Goal: Transaction & Acquisition: Purchase product/service

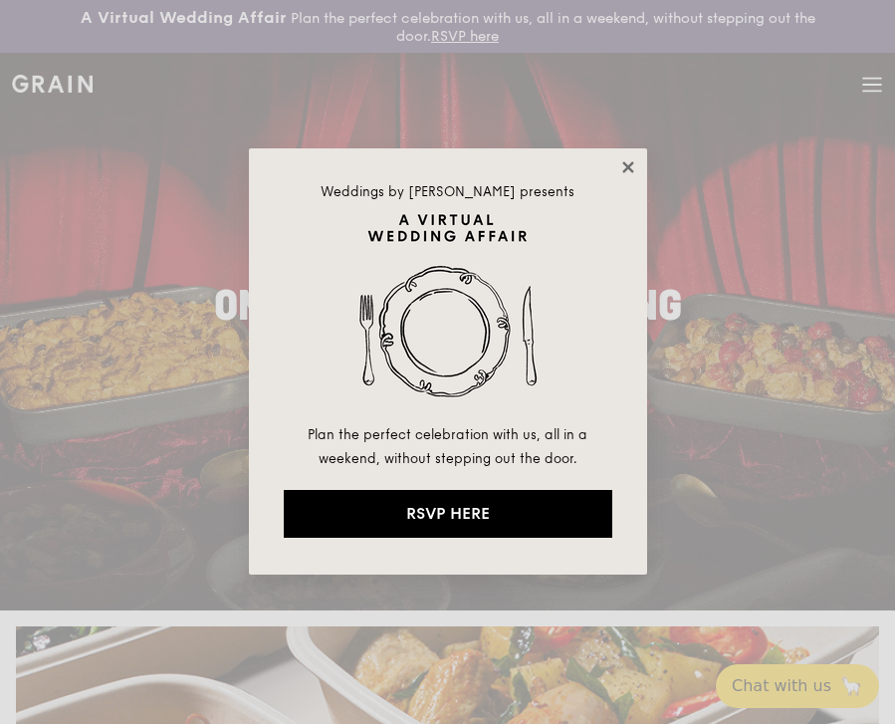
click at [622, 160] on icon at bounding box center [628, 167] width 18 height 18
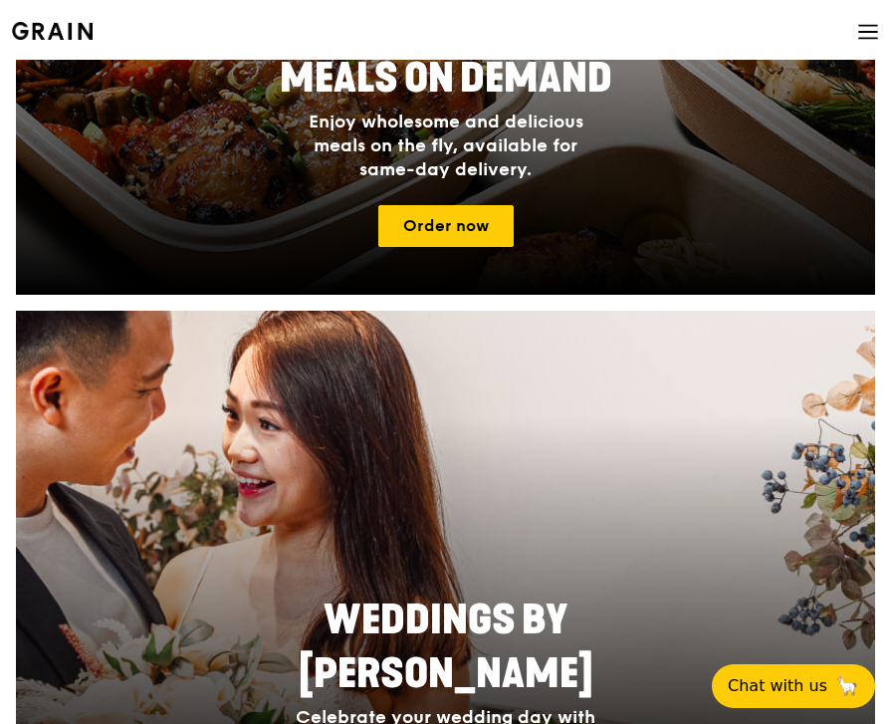
scroll to position [853, 0]
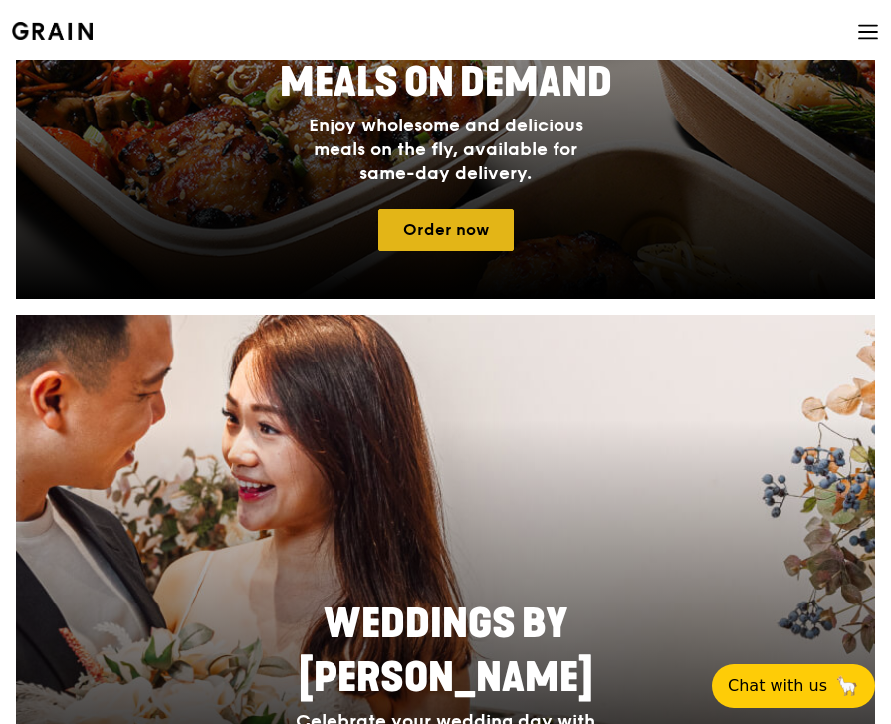
click at [480, 228] on link "Order now" at bounding box center [445, 230] width 135 height 42
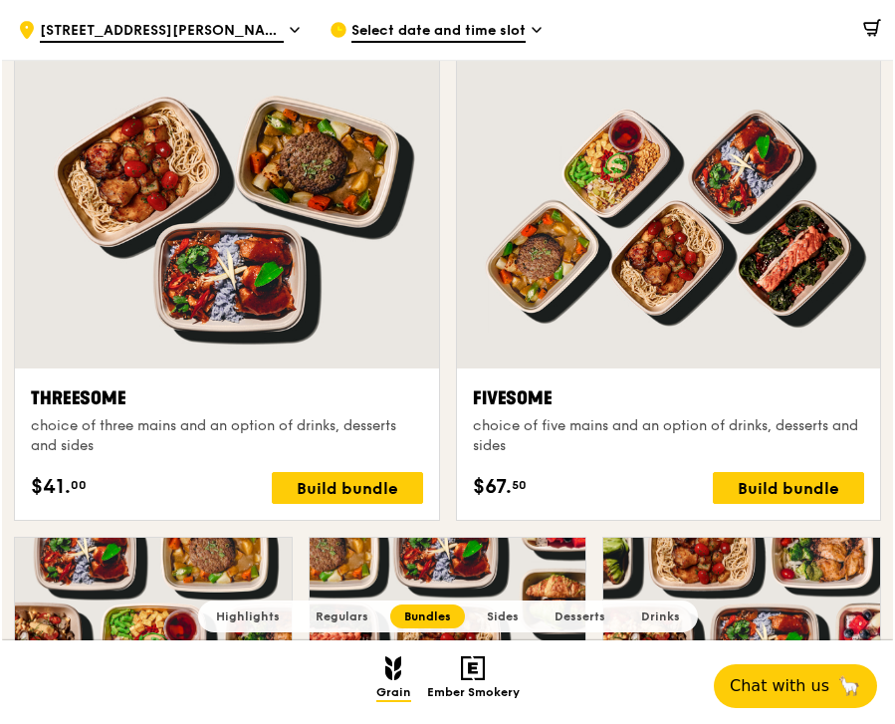
scroll to position [3474, 0]
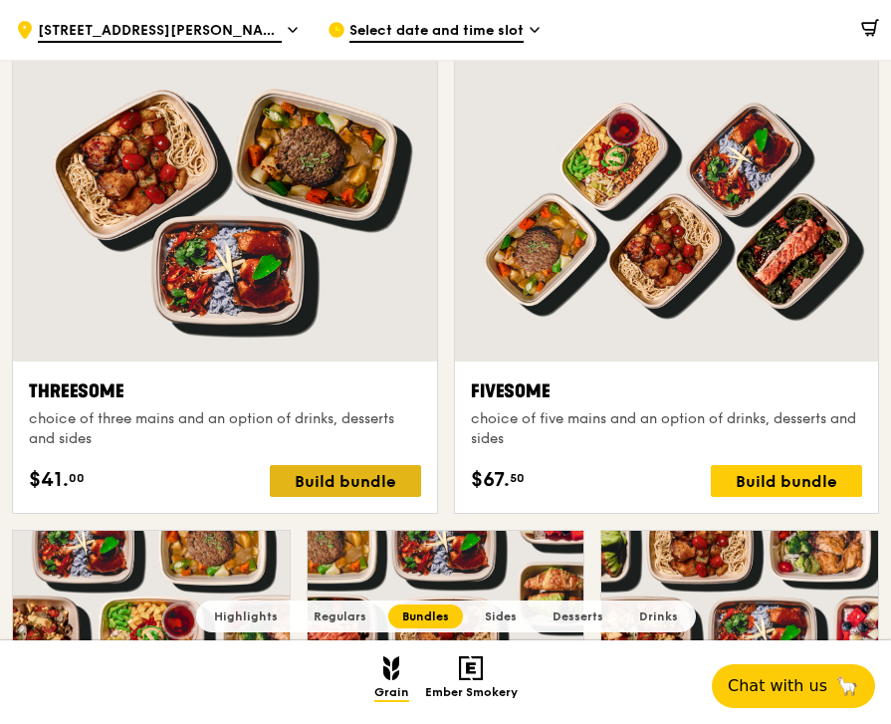
click at [378, 478] on div "Build bundle" at bounding box center [345, 481] width 151 height 32
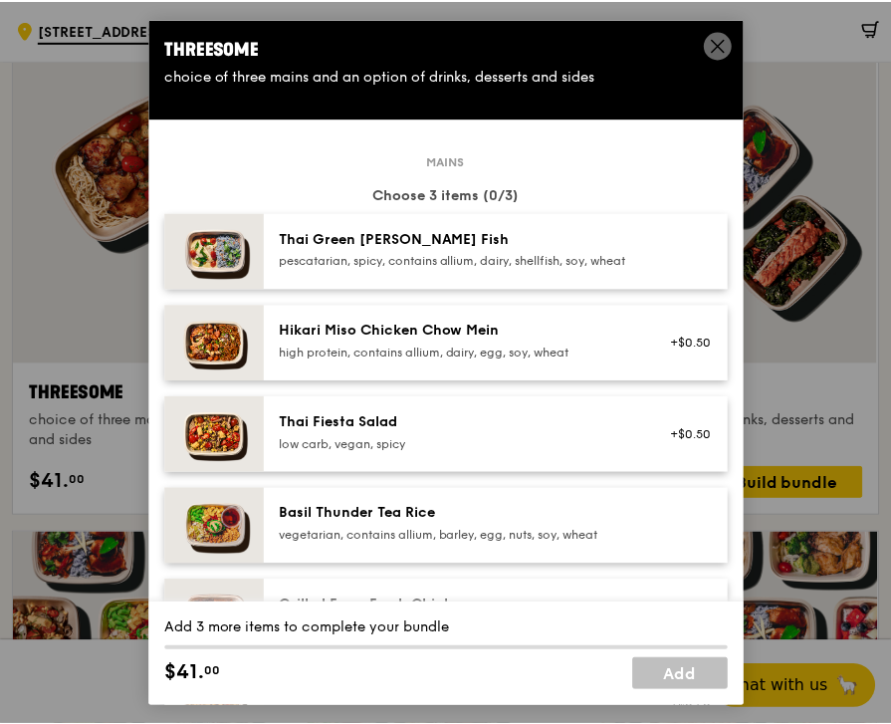
scroll to position [0, 0]
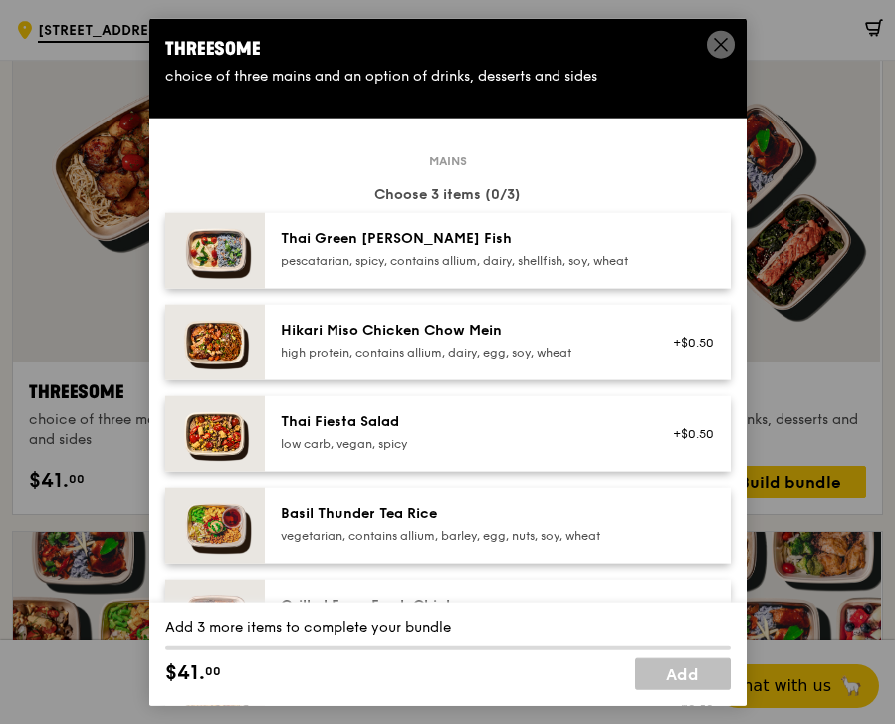
click at [723, 37] on icon at bounding box center [721, 44] width 18 height 18
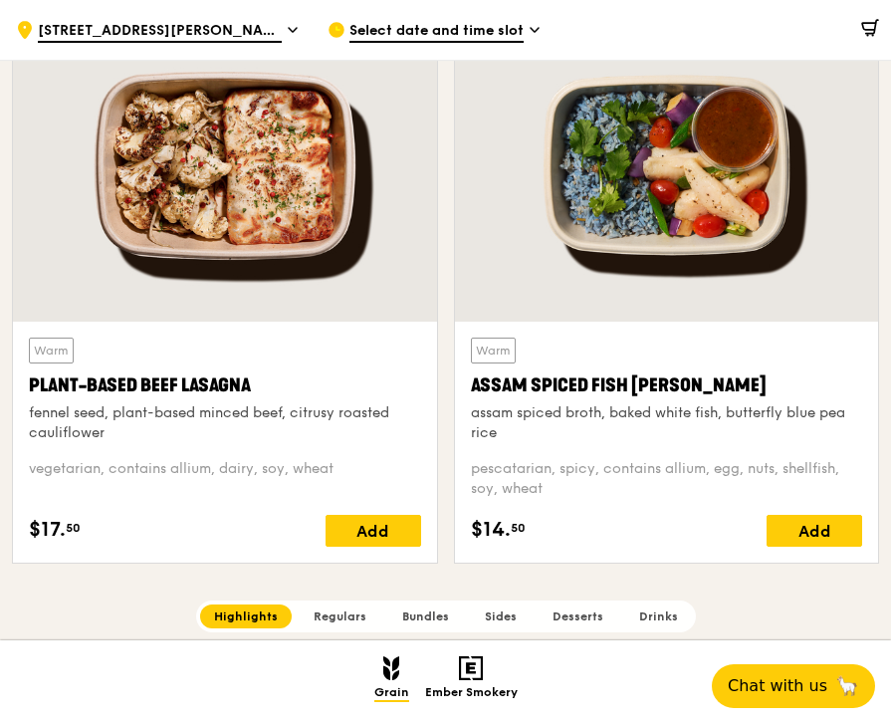
scroll to position [748, 0]
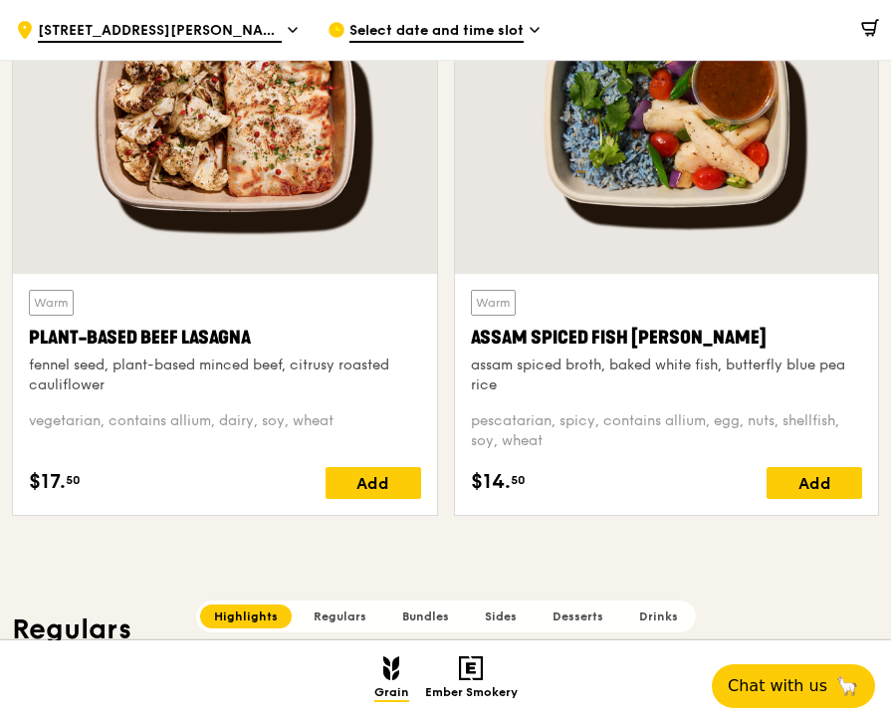
click at [423, 604] on h2 "Bundles" at bounding box center [425, 616] width 75 height 24
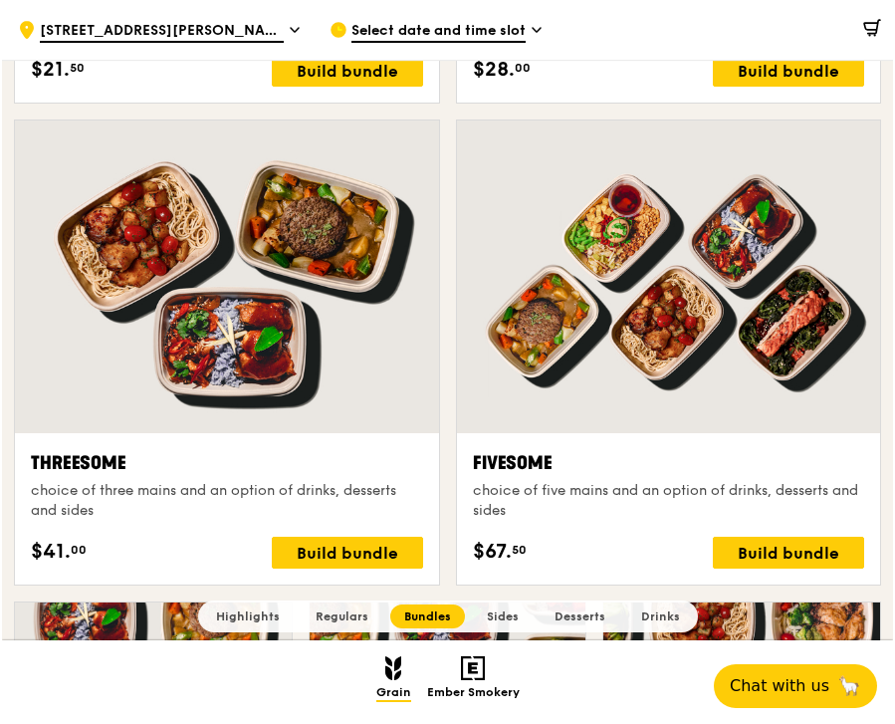
scroll to position [3423, 0]
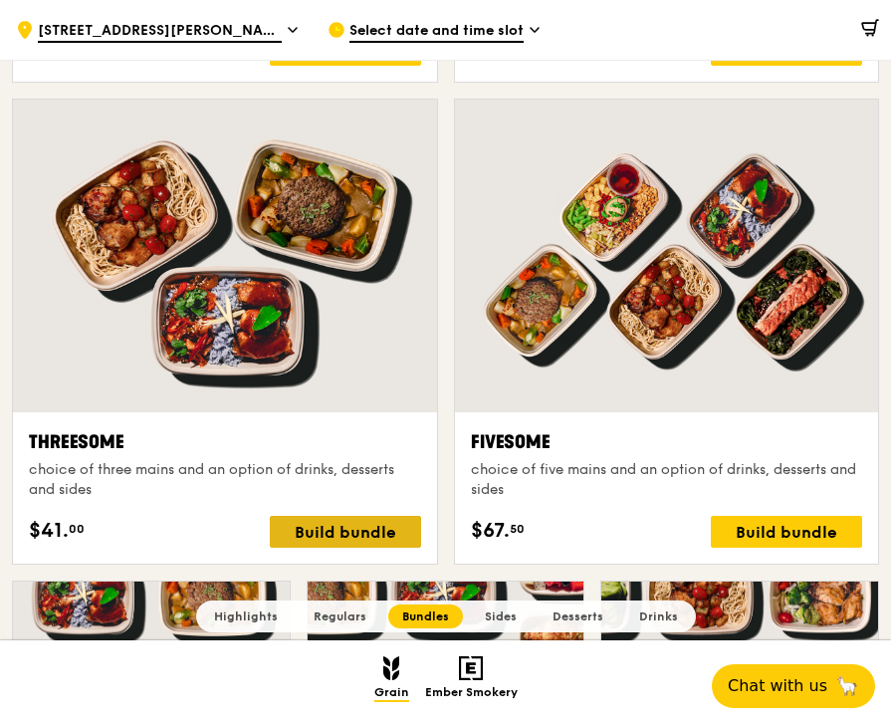
click at [385, 530] on div "Build bundle" at bounding box center [345, 532] width 151 height 32
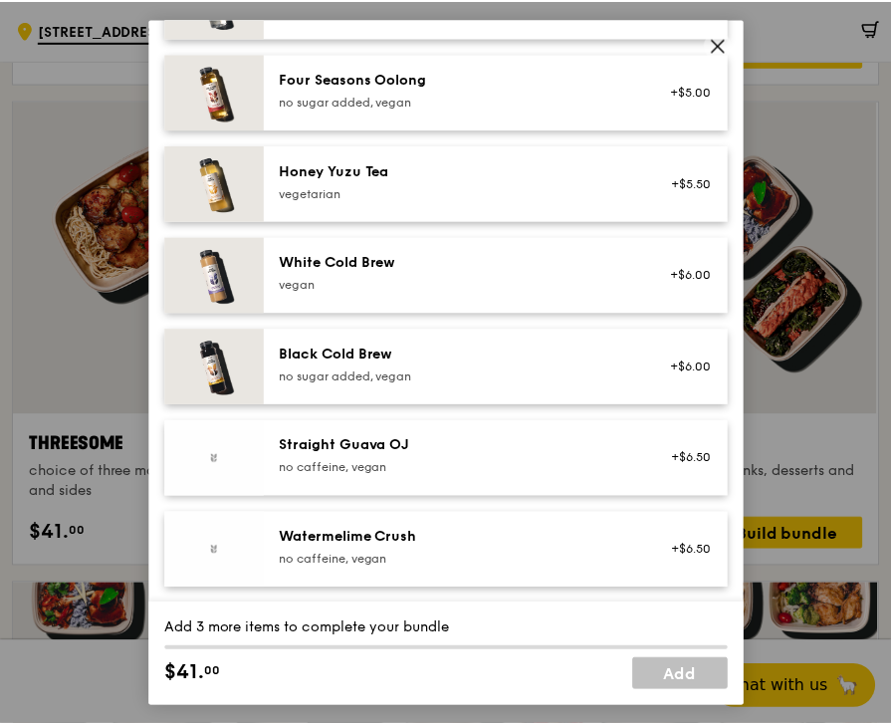
scroll to position [2380, 0]
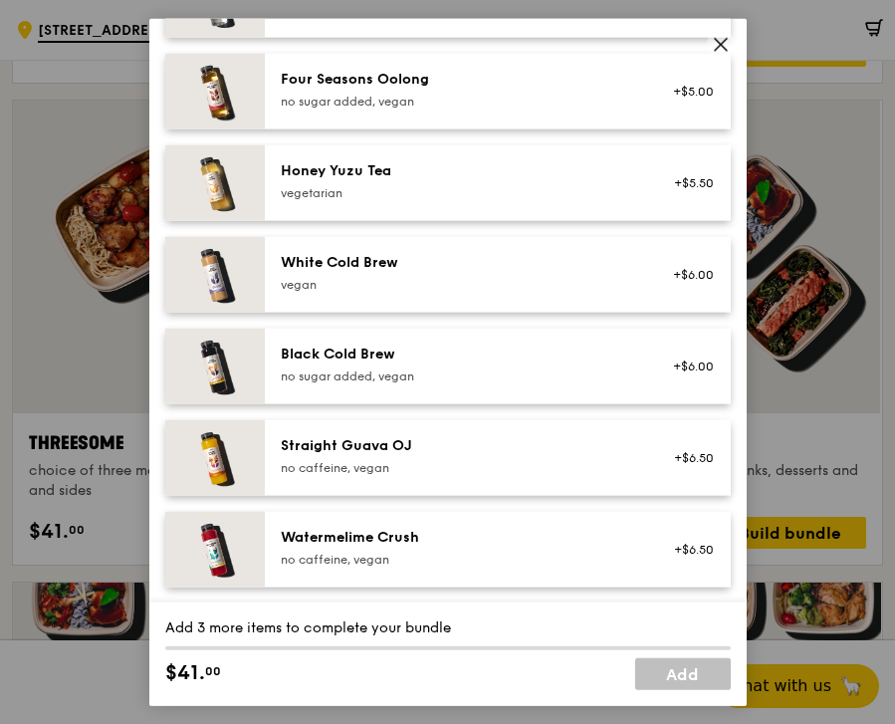
click at [713, 48] on icon at bounding box center [721, 44] width 18 height 18
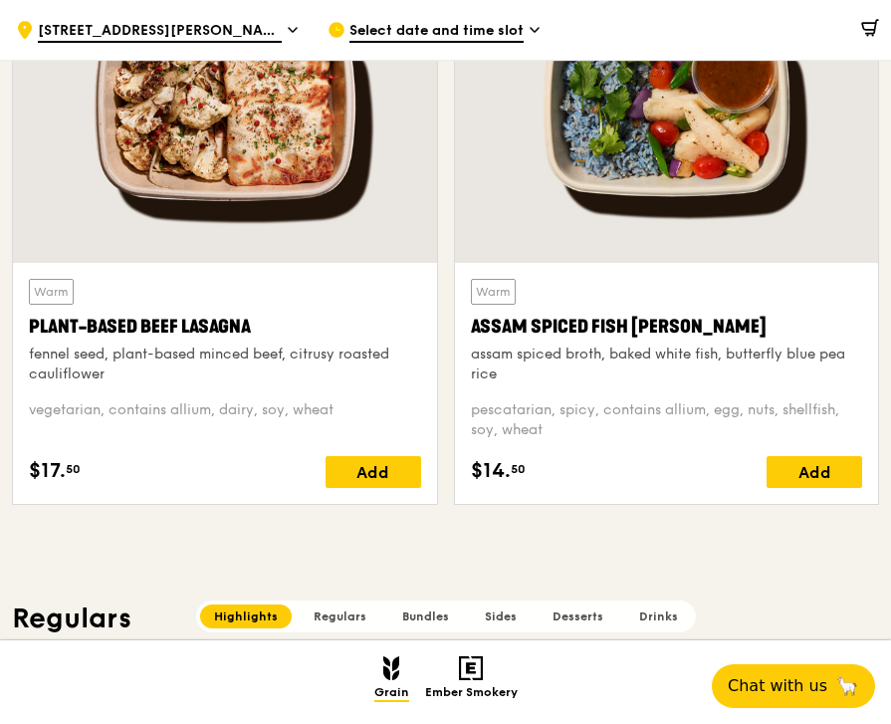
scroll to position [816, 0]
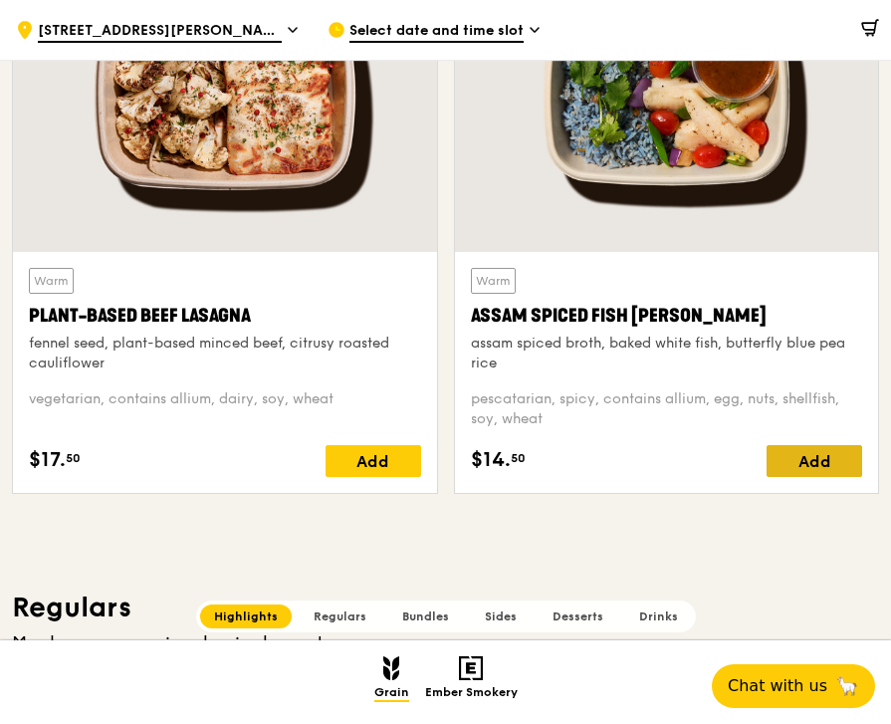
click at [823, 456] on div "Add" at bounding box center [815, 461] width 96 height 32
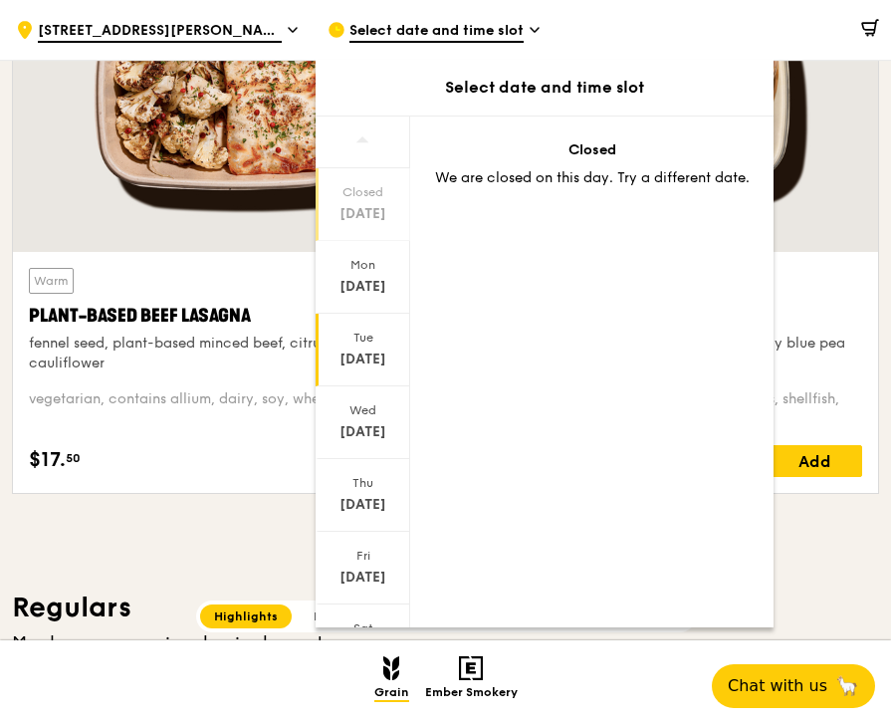
click at [365, 346] on div "[DATE]" at bounding box center [363, 350] width 95 height 73
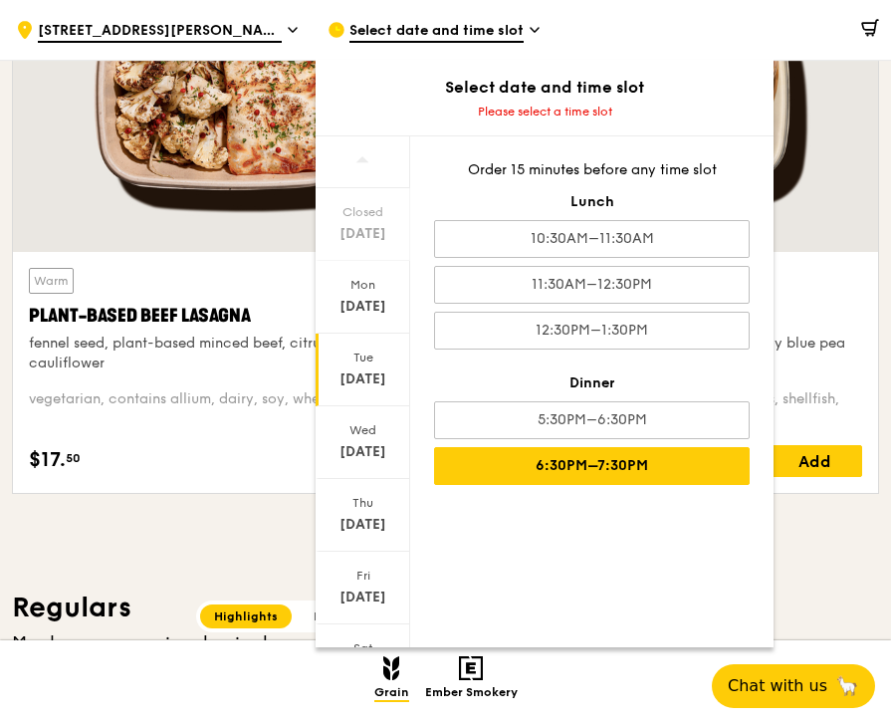
click at [589, 458] on div "6:30PM–7:30PM" at bounding box center [592, 466] width 316 height 38
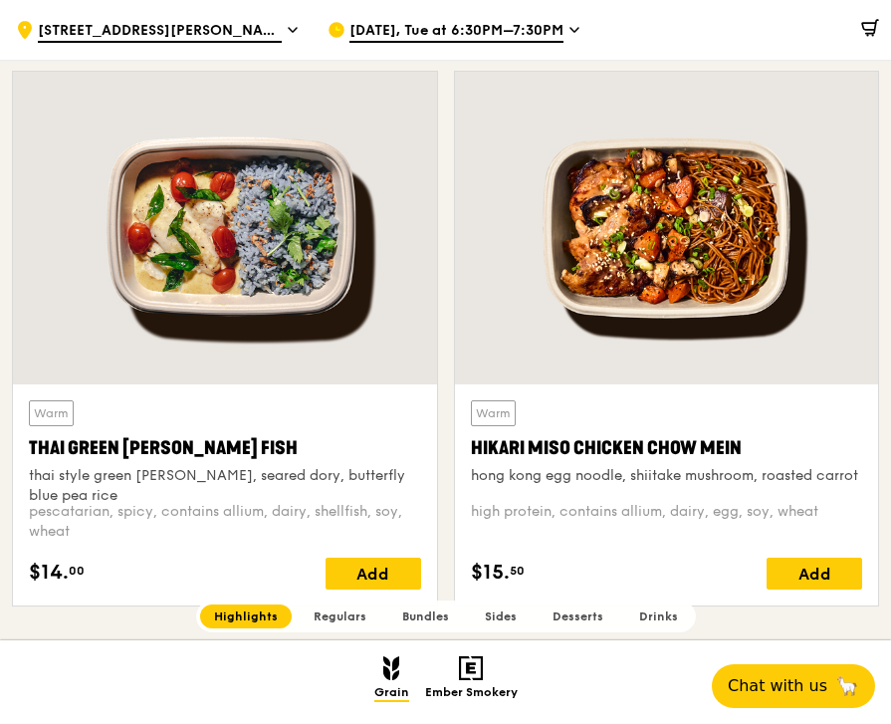
scroll to position [740, 0]
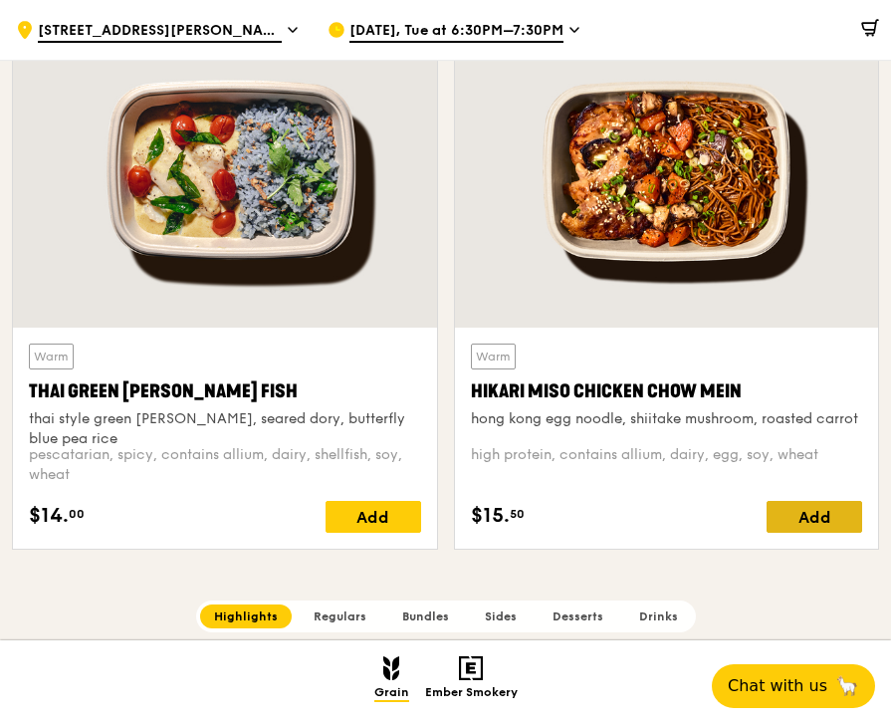
click at [794, 527] on div "Add" at bounding box center [815, 517] width 96 height 32
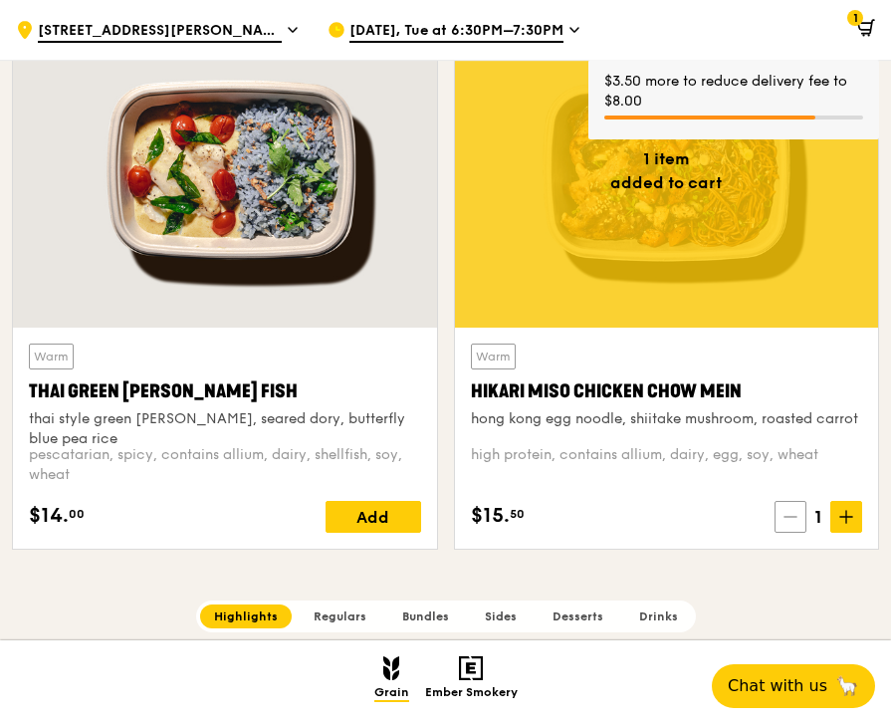
click at [791, 517] on icon at bounding box center [791, 517] width 12 height 0
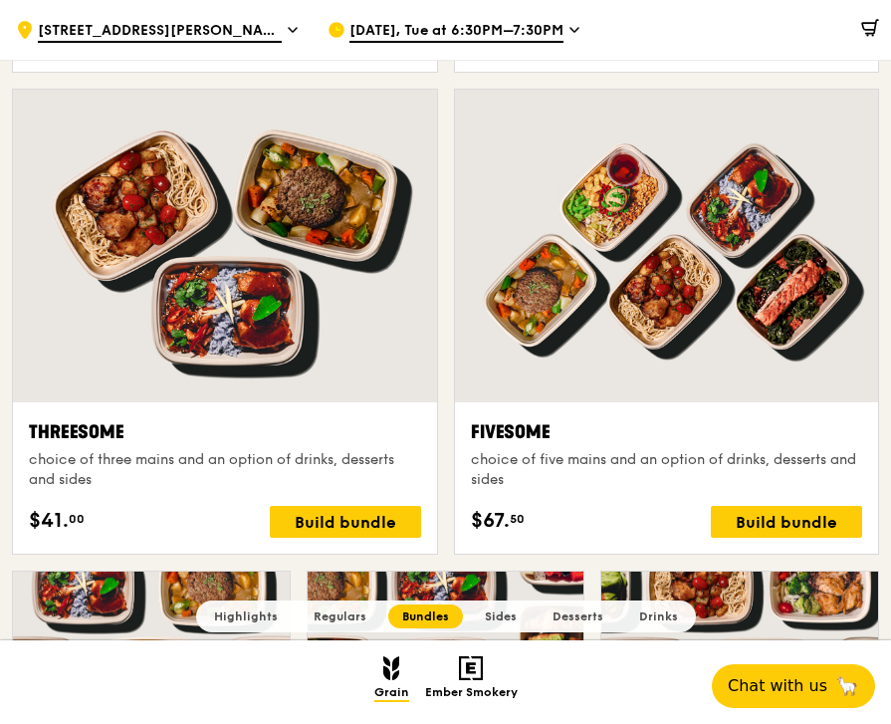
scroll to position [3415, 0]
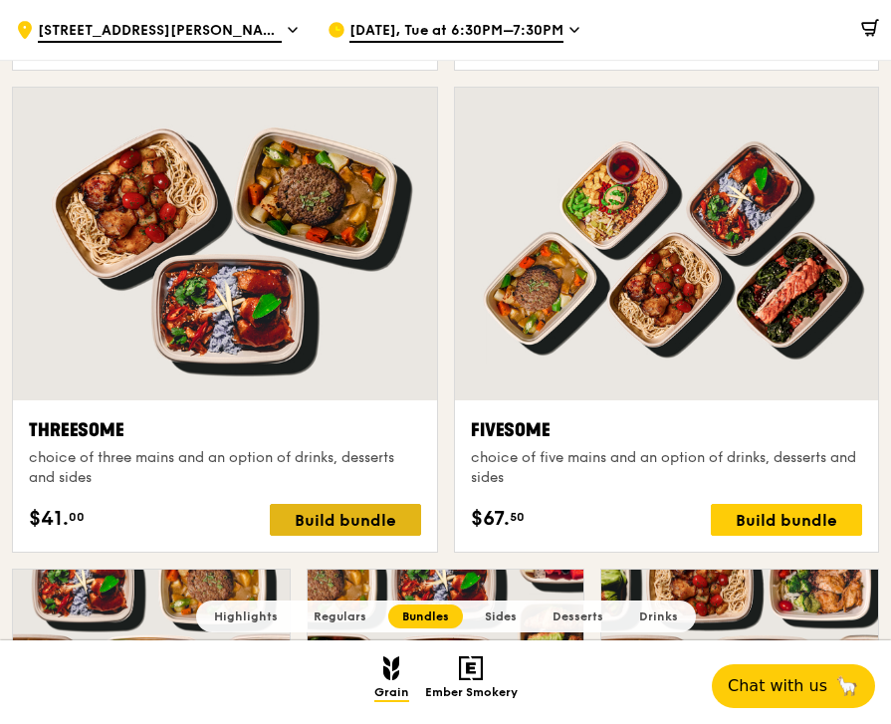
click at [360, 516] on div "Build bundle" at bounding box center [345, 520] width 151 height 32
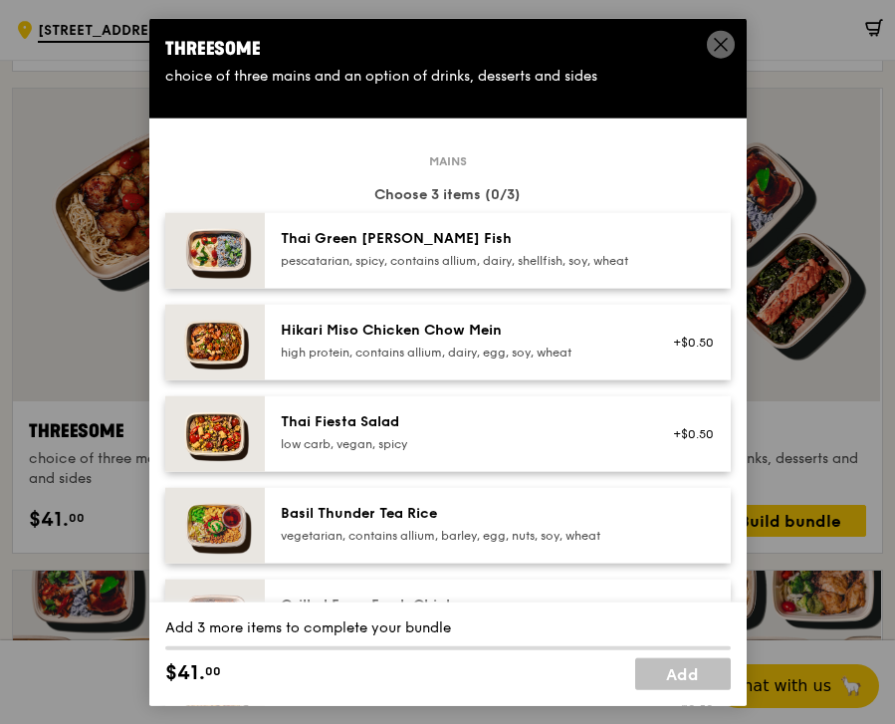
click at [720, 42] on icon at bounding box center [721, 44] width 18 height 18
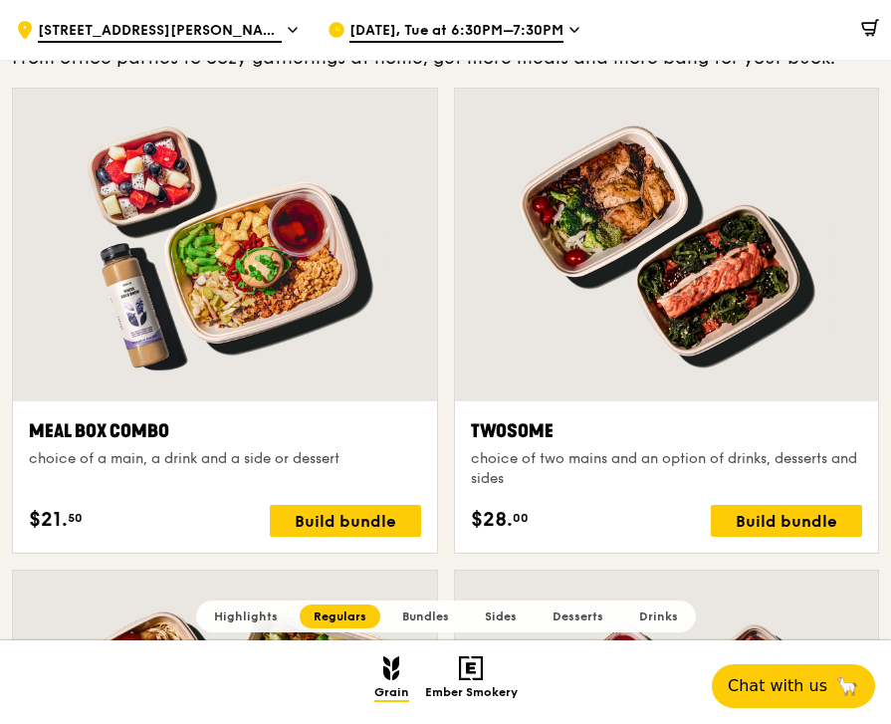
scroll to position [2850, 0]
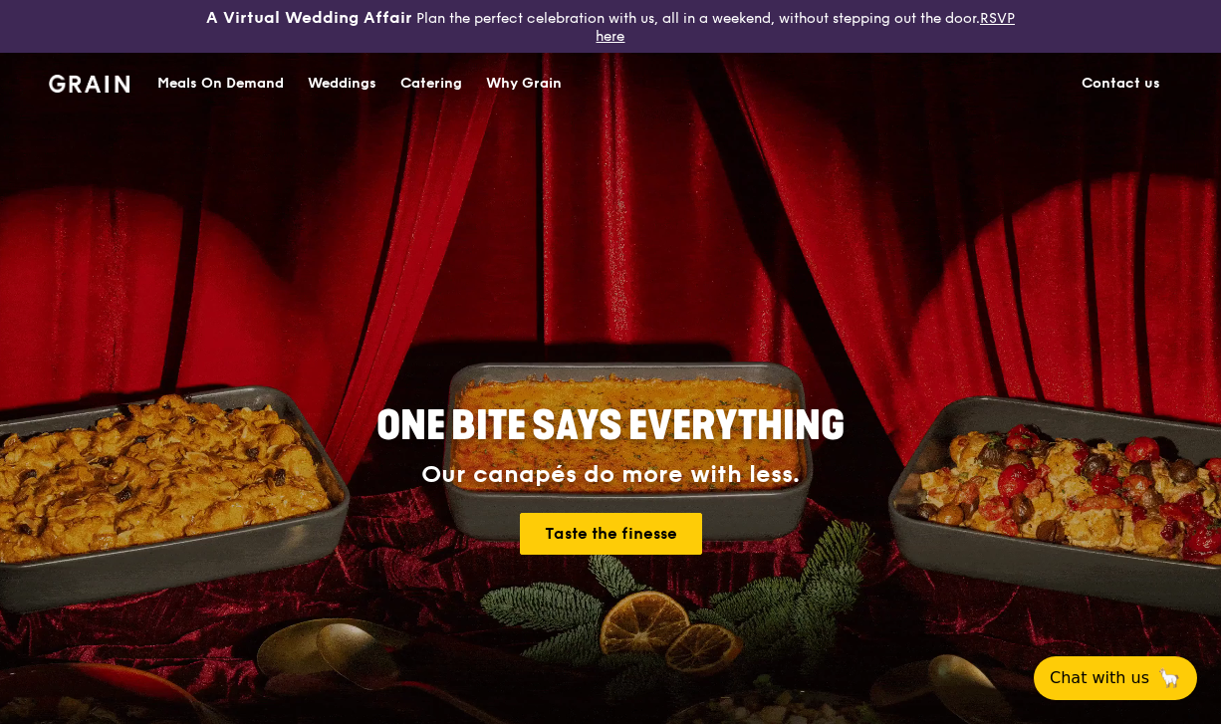
click at [190, 87] on div "Meals On Demand" at bounding box center [220, 84] width 126 height 60
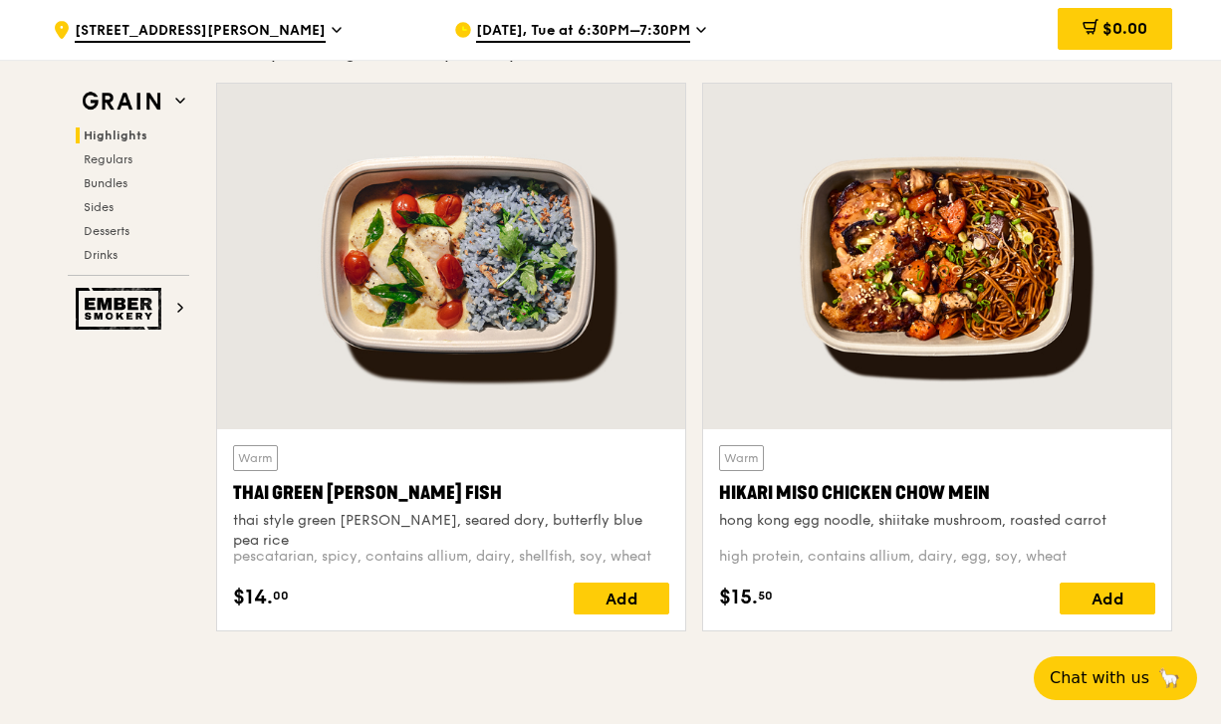
scroll to position [794, 0]
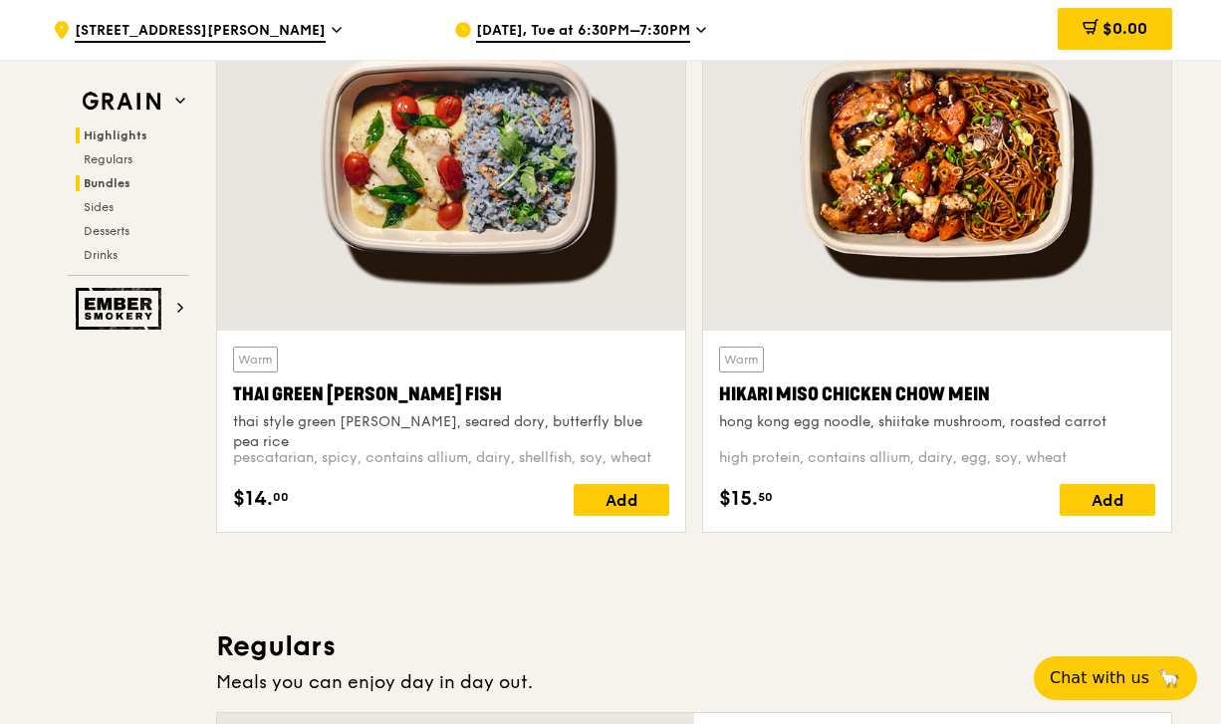
click at [121, 186] on span "Bundles" at bounding box center [107, 183] width 47 height 14
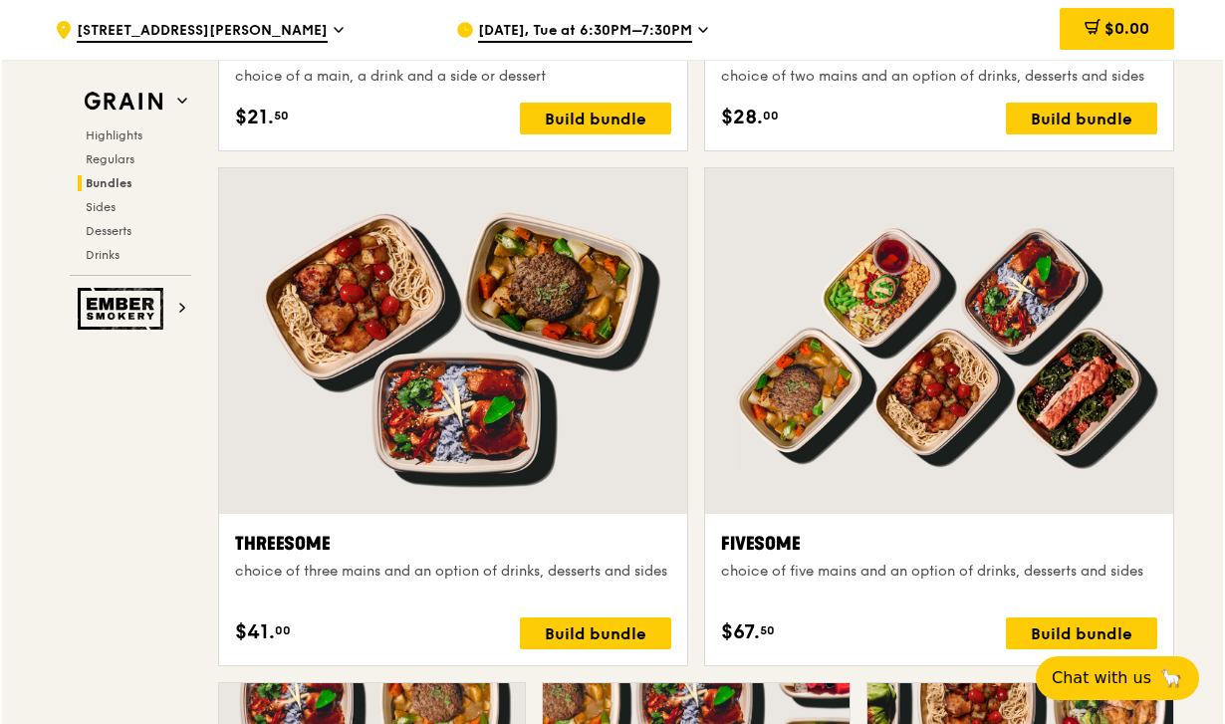
scroll to position [3395, 0]
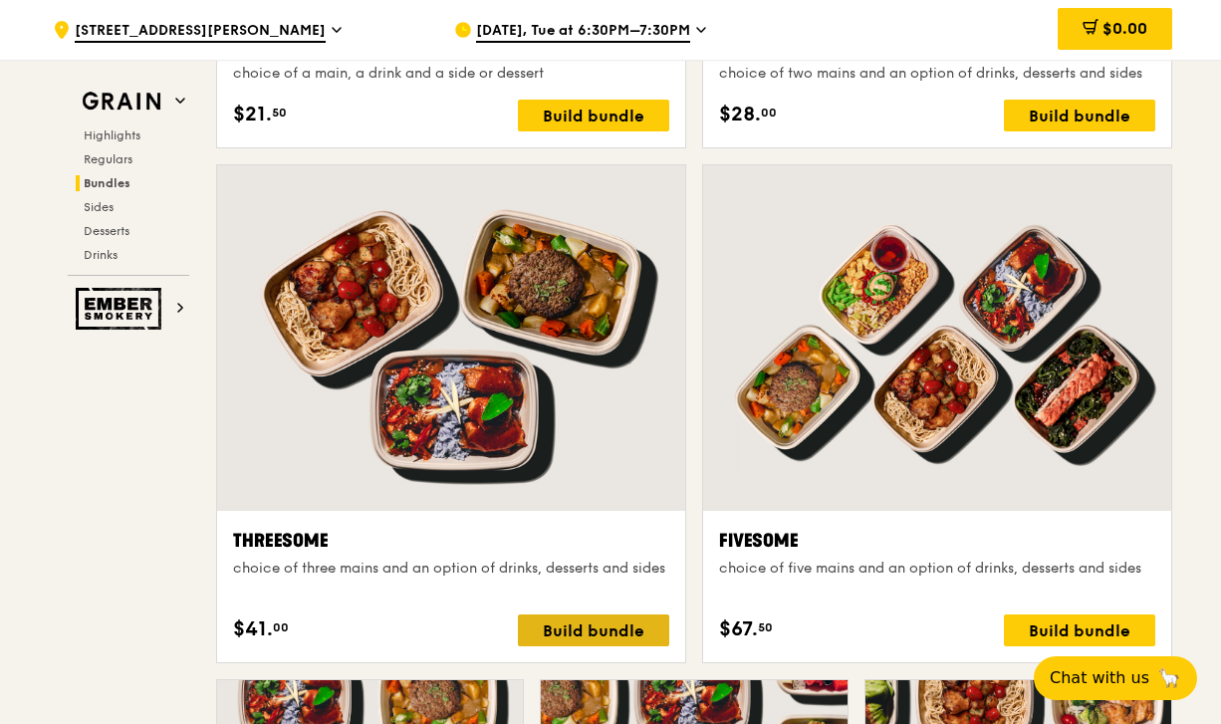
click at [638, 634] on div "Build bundle" at bounding box center [593, 630] width 151 height 32
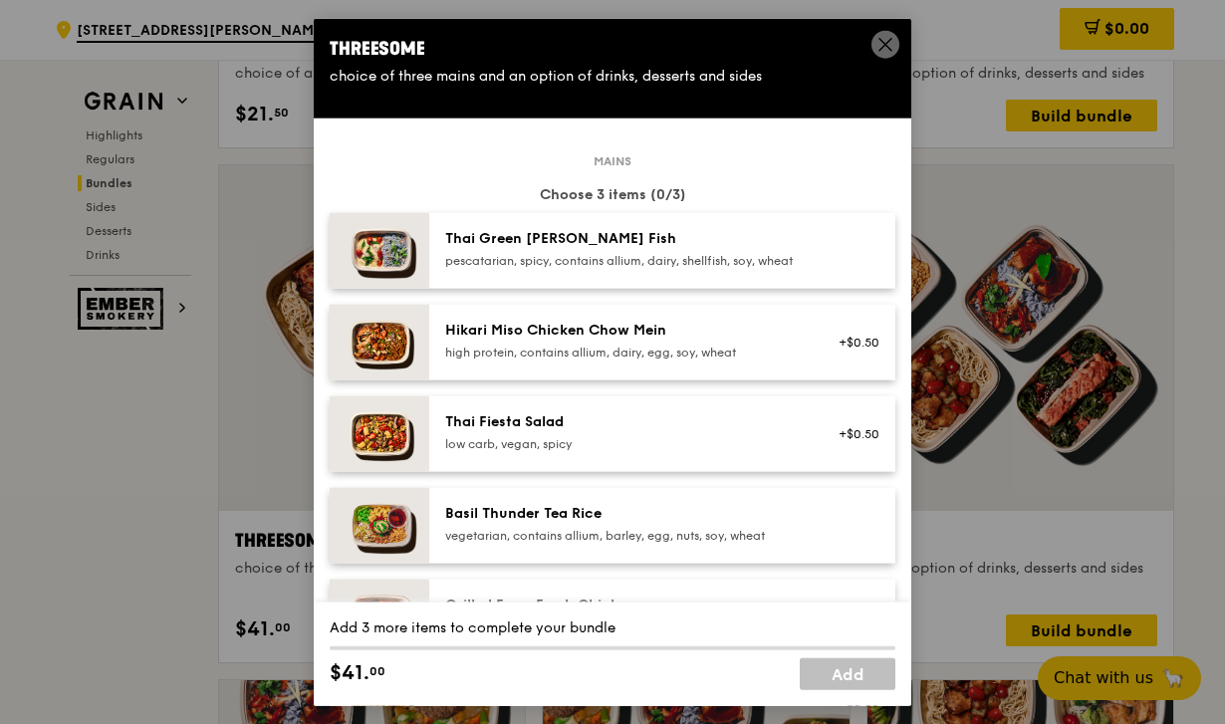
scroll to position [0, 0]
click at [642, 244] on div "Thai Green Curry Fish pescatarian, spicy, contains allium, dairy, shellfish, so…" at bounding box center [662, 250] width 466 height 76
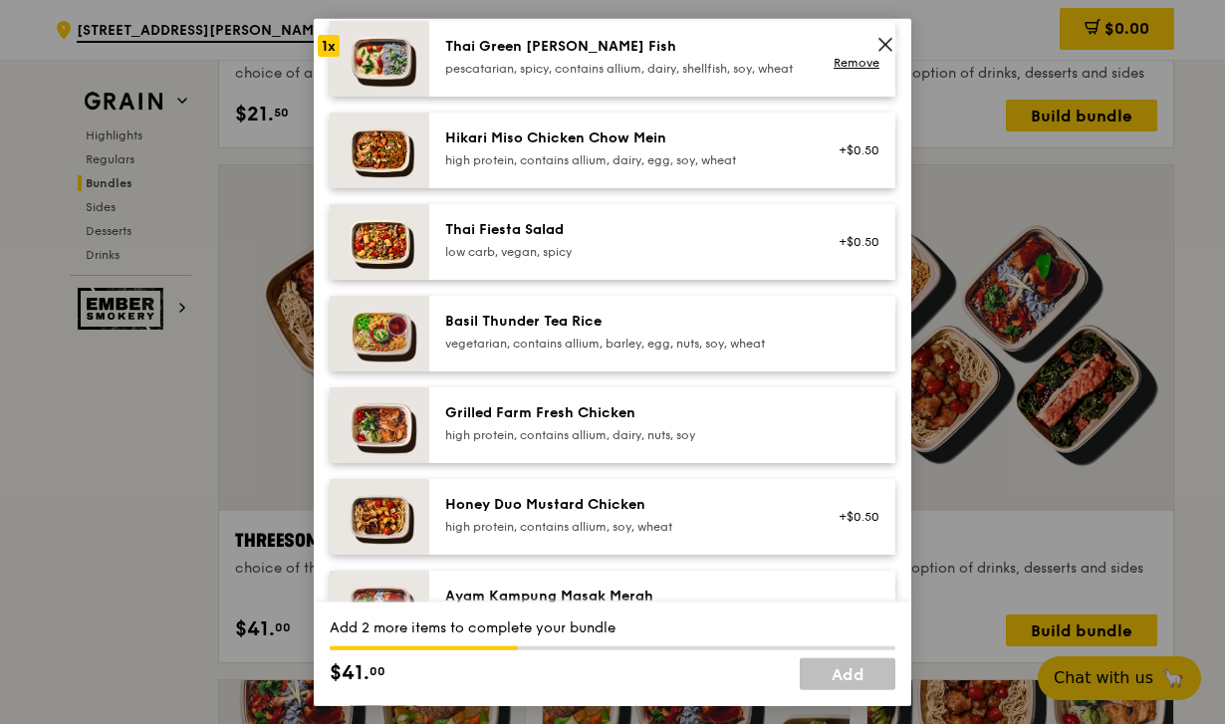
scroll to position [129, 0]
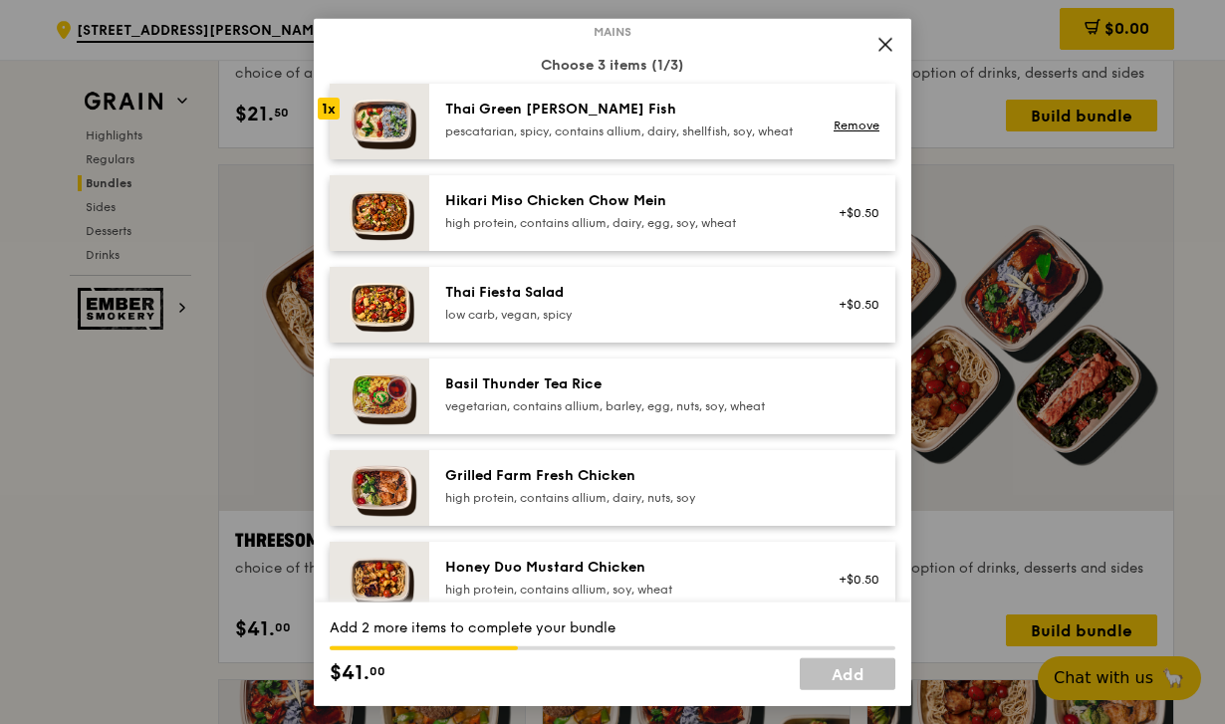
click at [651, 138] on div "pescatarian, spicy, contains allium, dairy, shellfish, soy, wheat" at bounding box center [624, 130] width 358 height 16
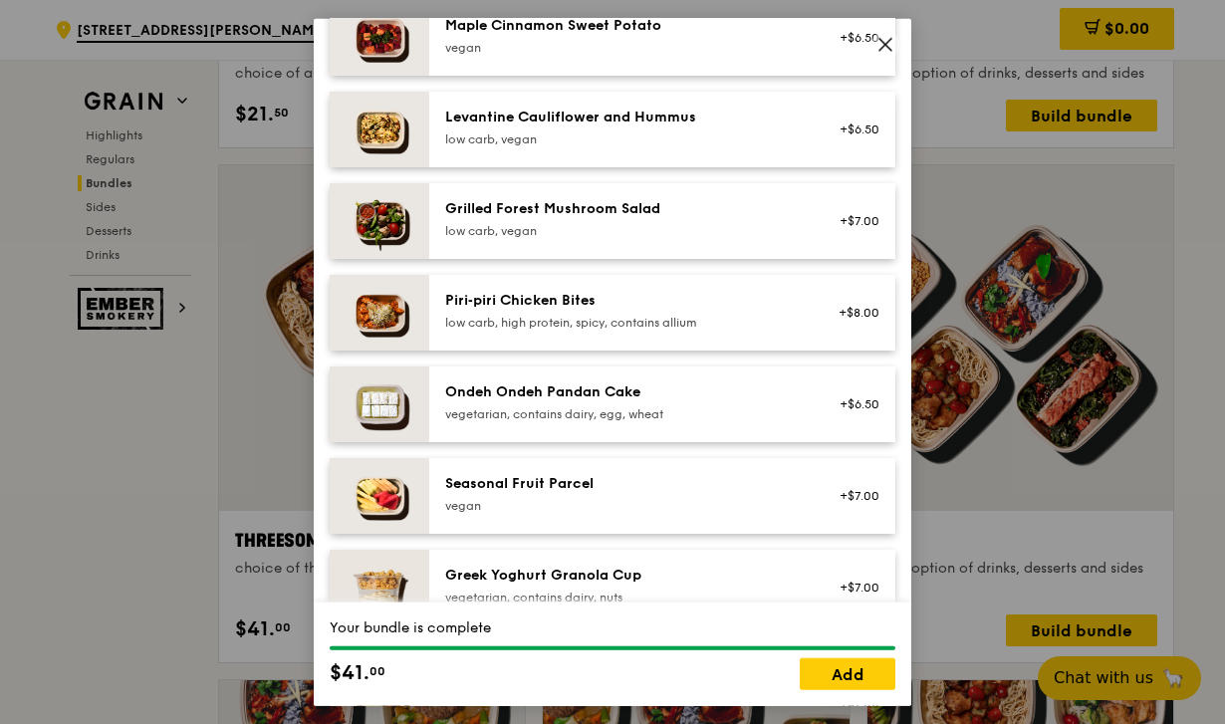
scroll to position [1199, 0]
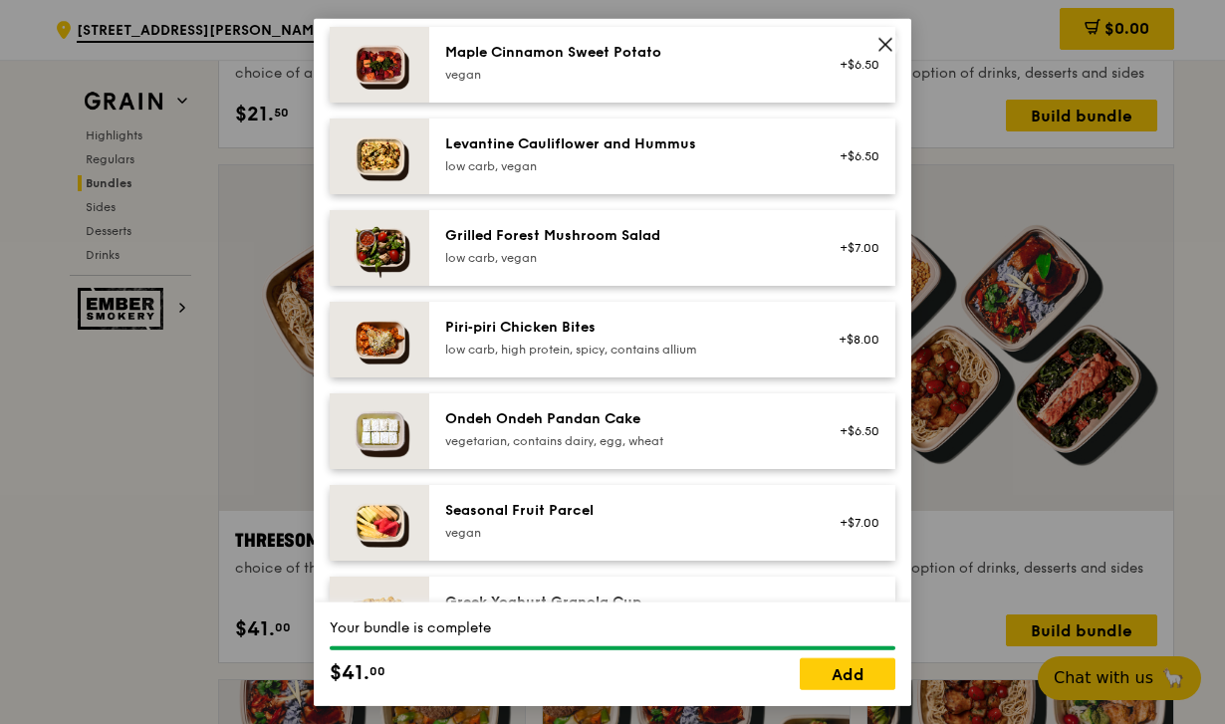
click at [668, 337] on div "Piri‑piri Chicken Bites" at bounding box center [624, 327] width 358 height 20
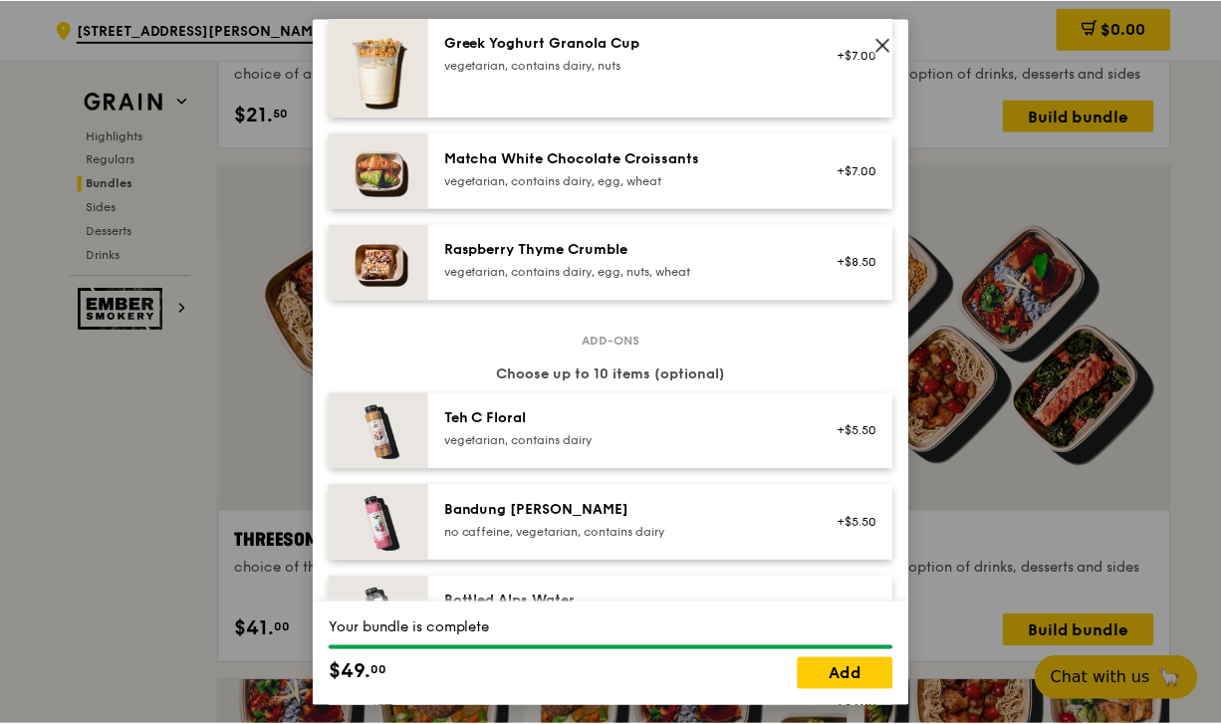
scroll to position [1764, 0]
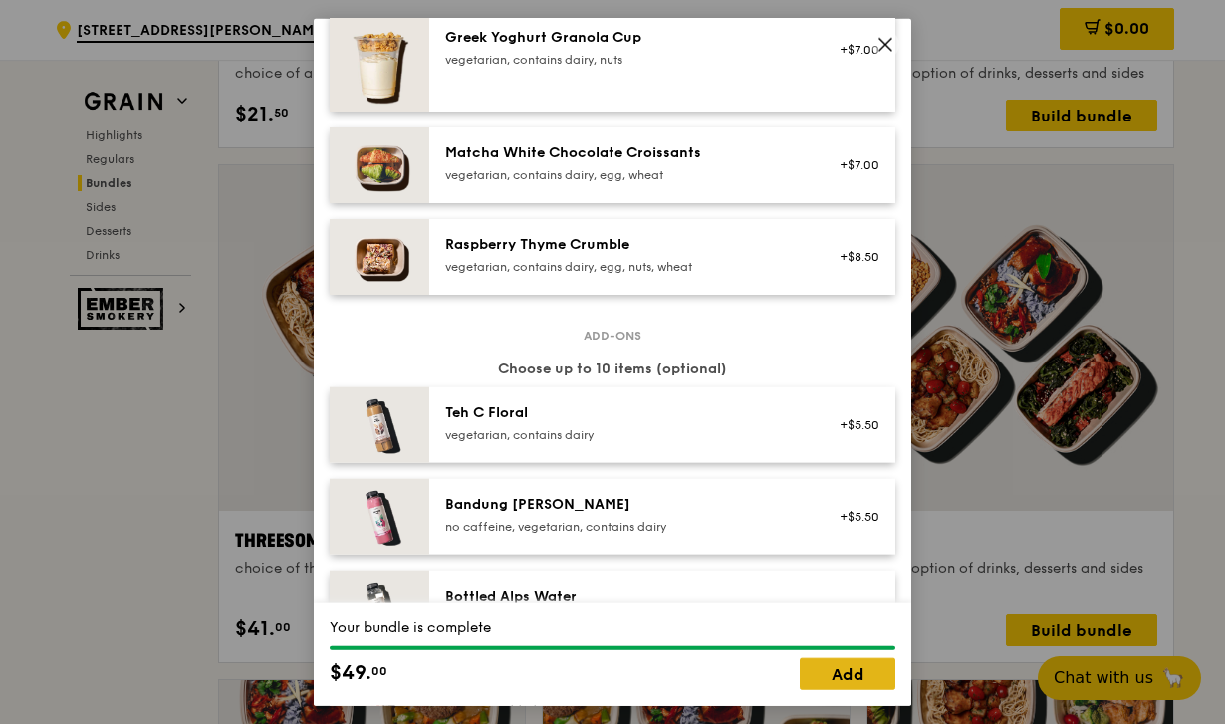
click at [870, 674] on link "Add" at bounding box center [848, 674] width 96 height 32
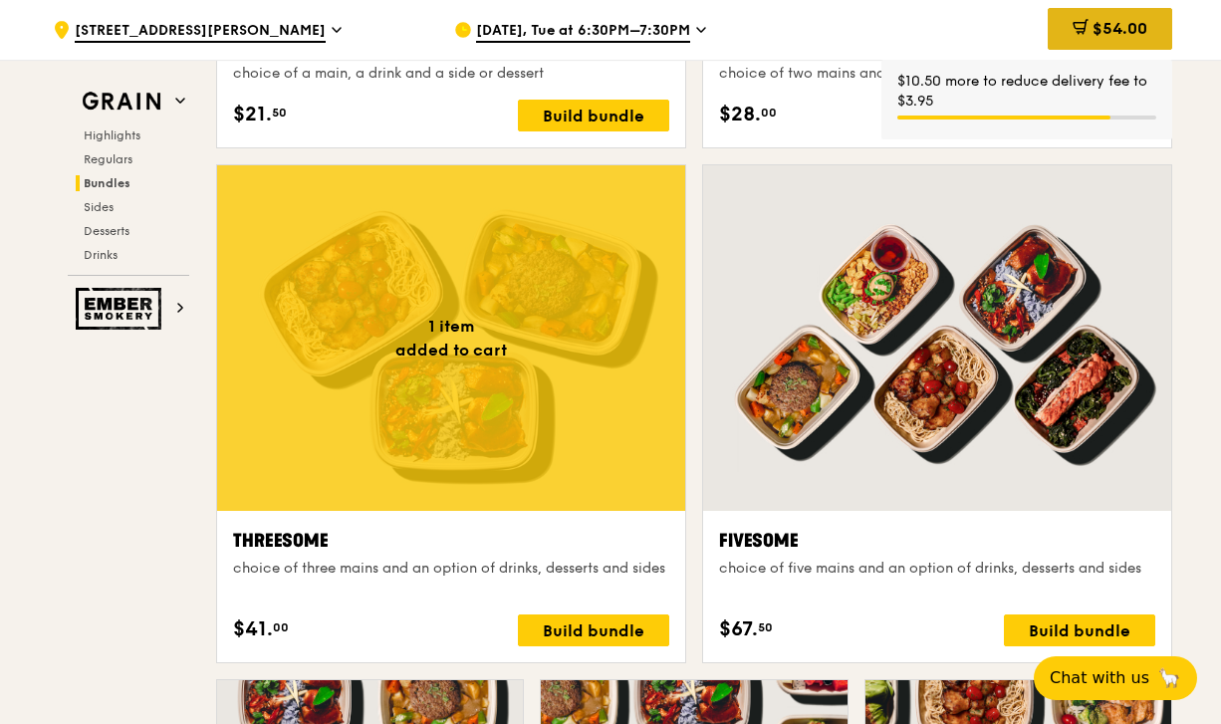
click at [1106, 20] on span "$54.00" at bounding box center [1119, 28] width 55 height 19
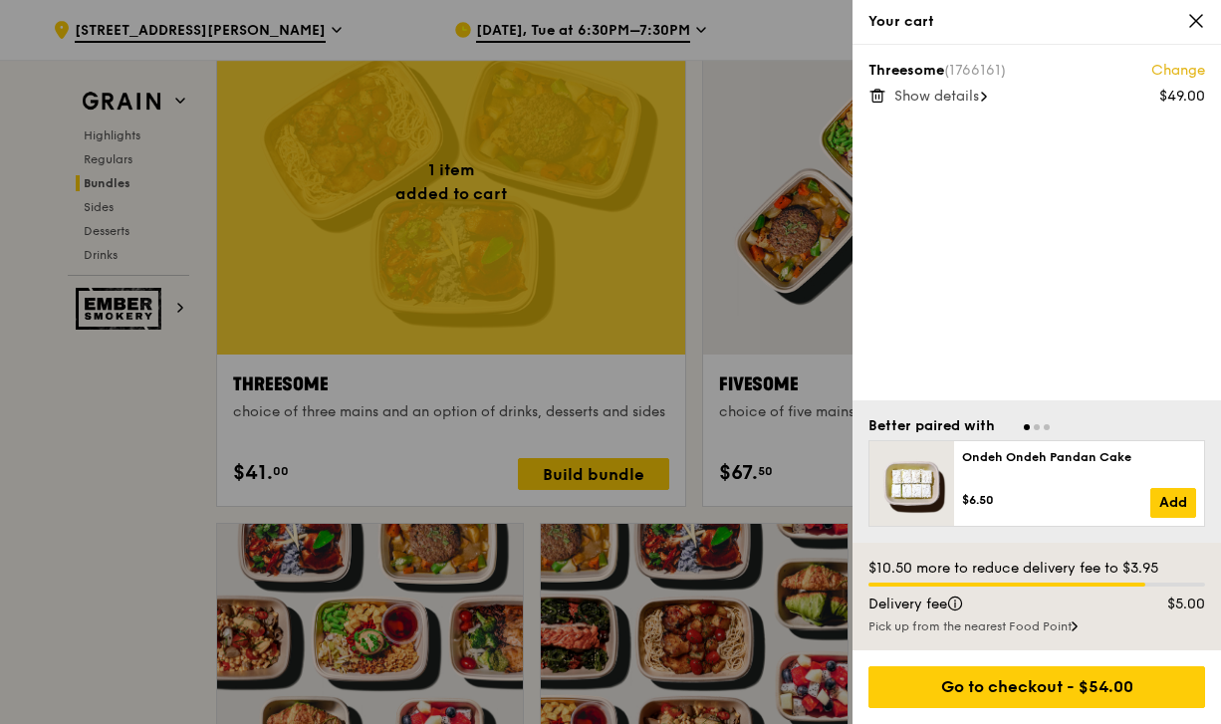
scroll to position [3555, 0]
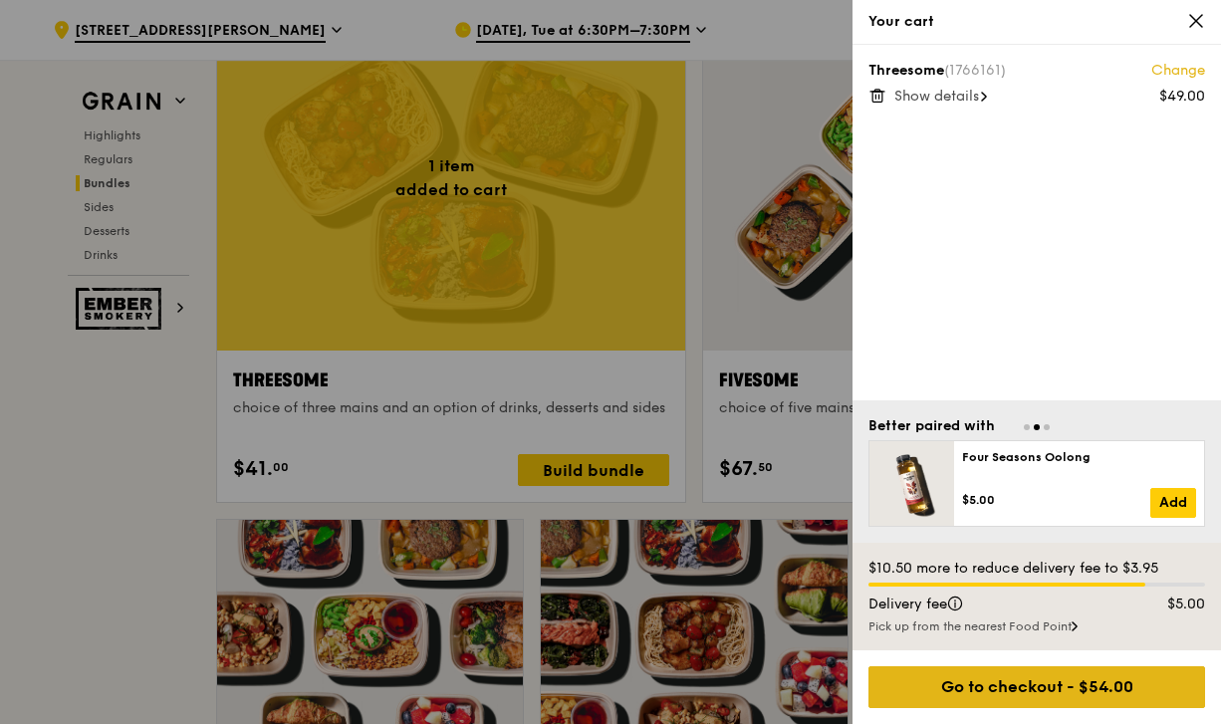
click at [1105, 679] on div "Go to checkout - $54.00" at bounding box center [1036, 687] width 337 height 42
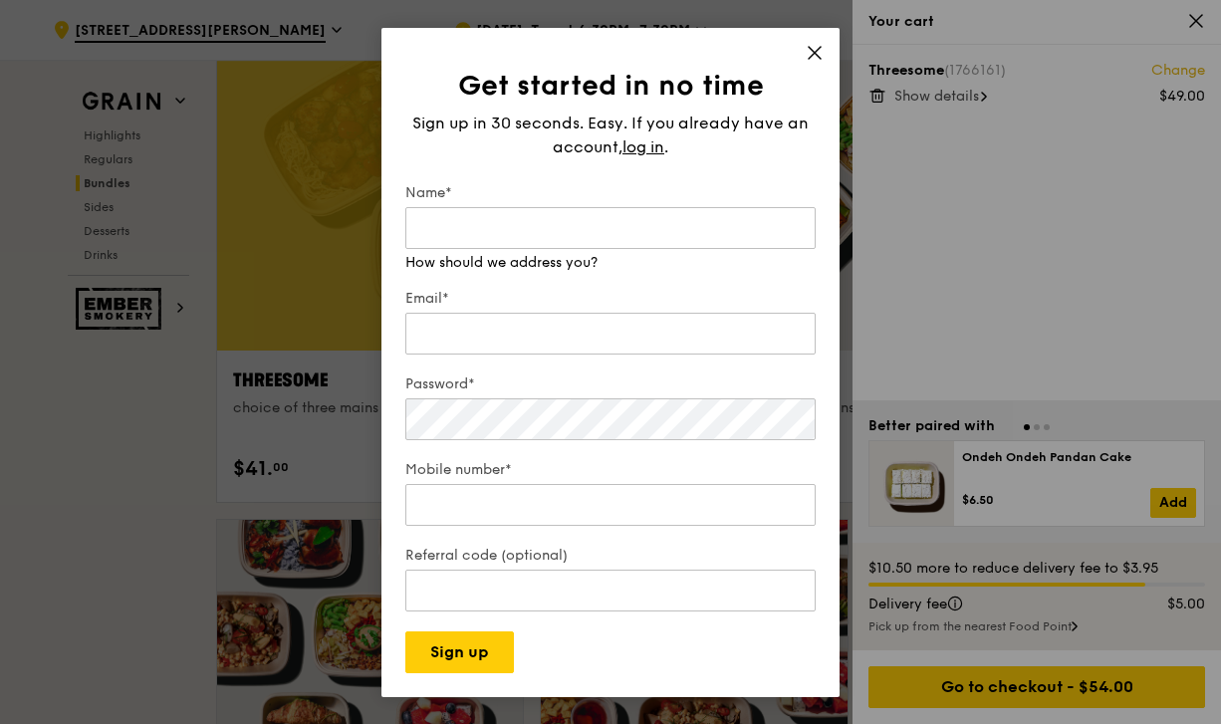
click at [815, 54] on icon at bounding box center [815, 53] width 18 height 18
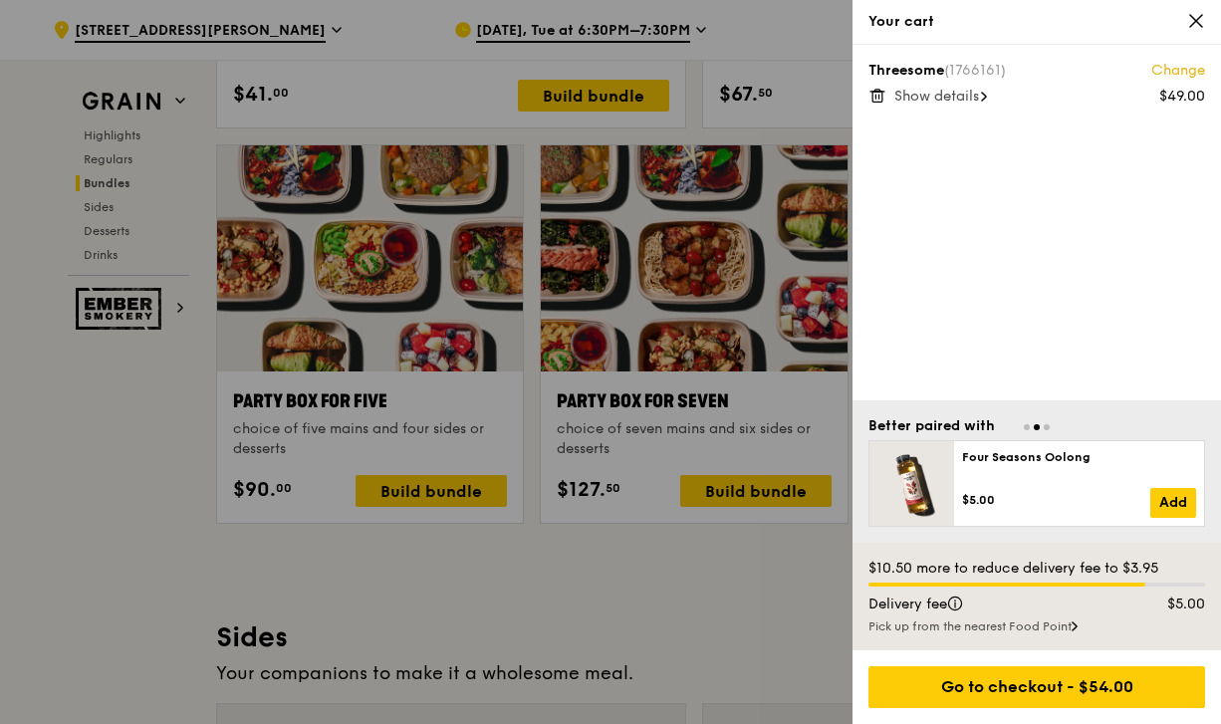
scroll to position [3950, 0]
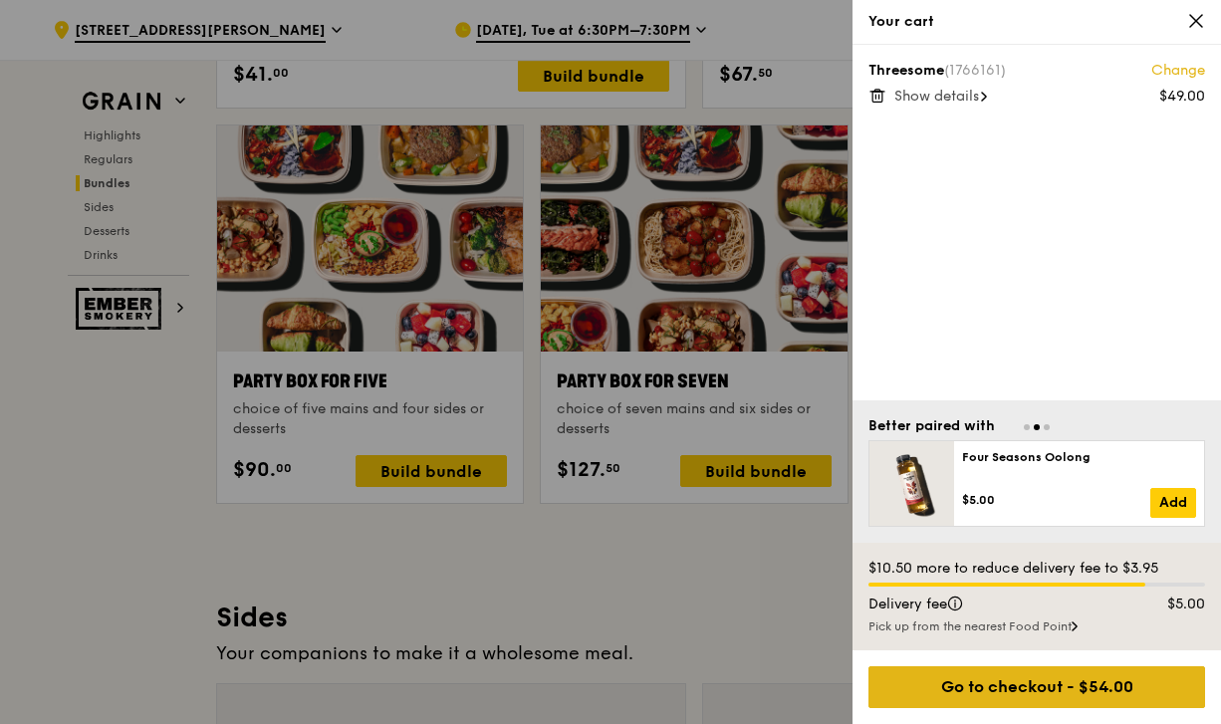
click at [1004, 689] on div "Go to checkout - $54.00" at bounding box center [1036, 687] width 337 height 42
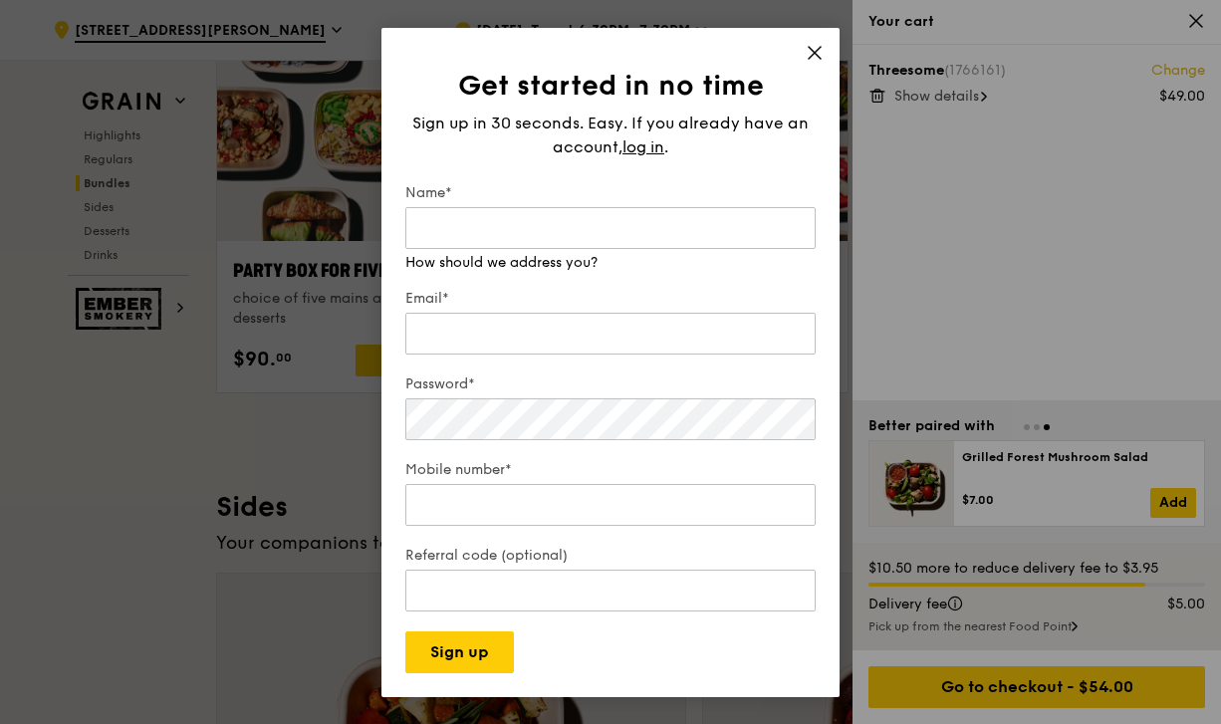
scroll to position [4095, 0]
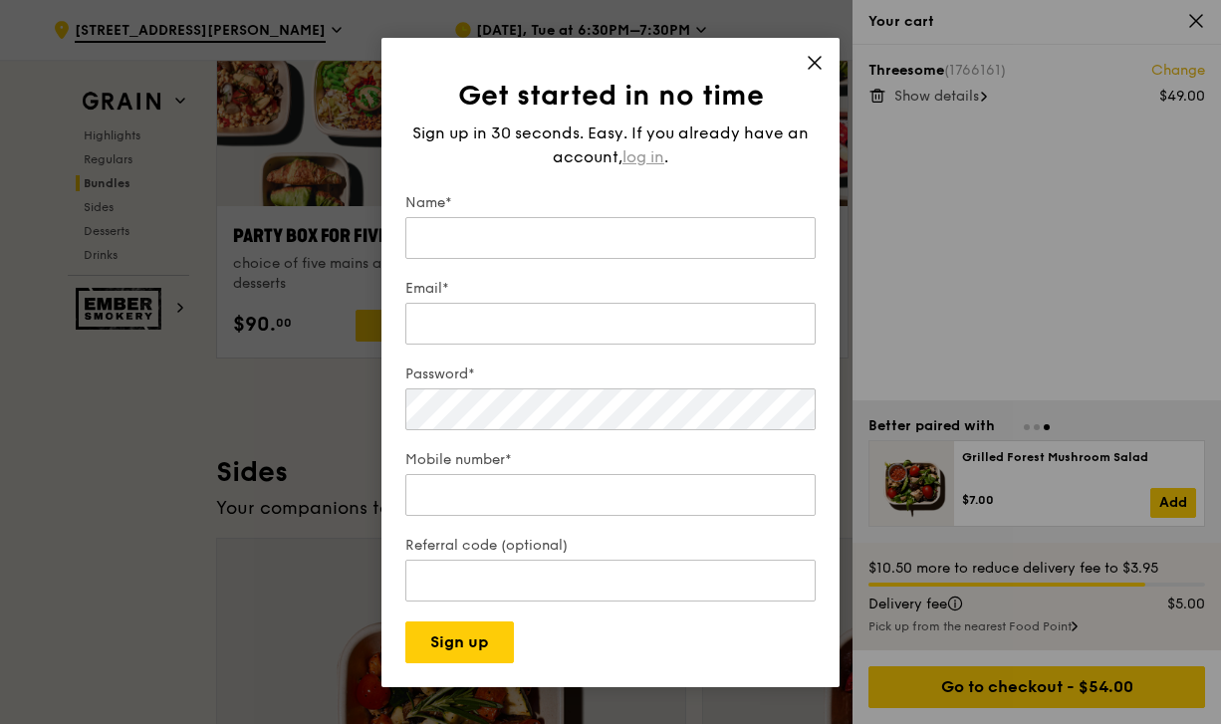
click at [651, 148] on span "log in" at bounding box center [643, 157] width 42 height 24
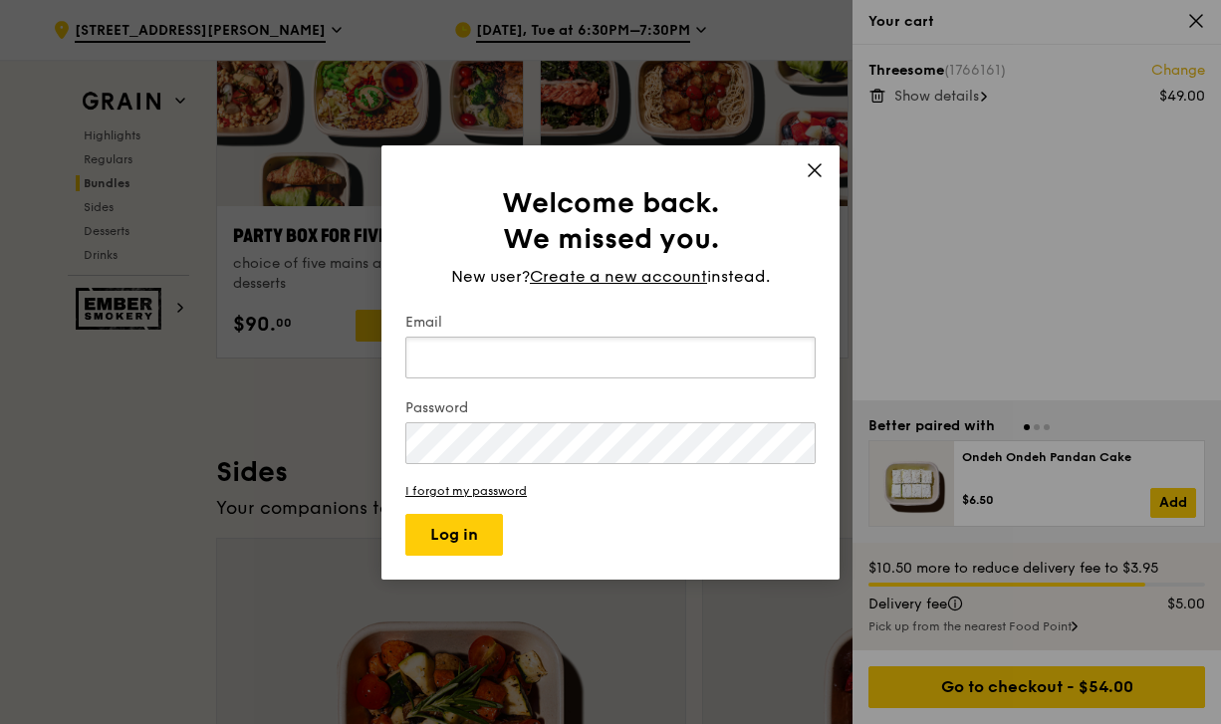
type input "allicomms58@gmail.com"
click at [488, 533] on button "Log in" at bounding box center [454, 535] width 98 height 42
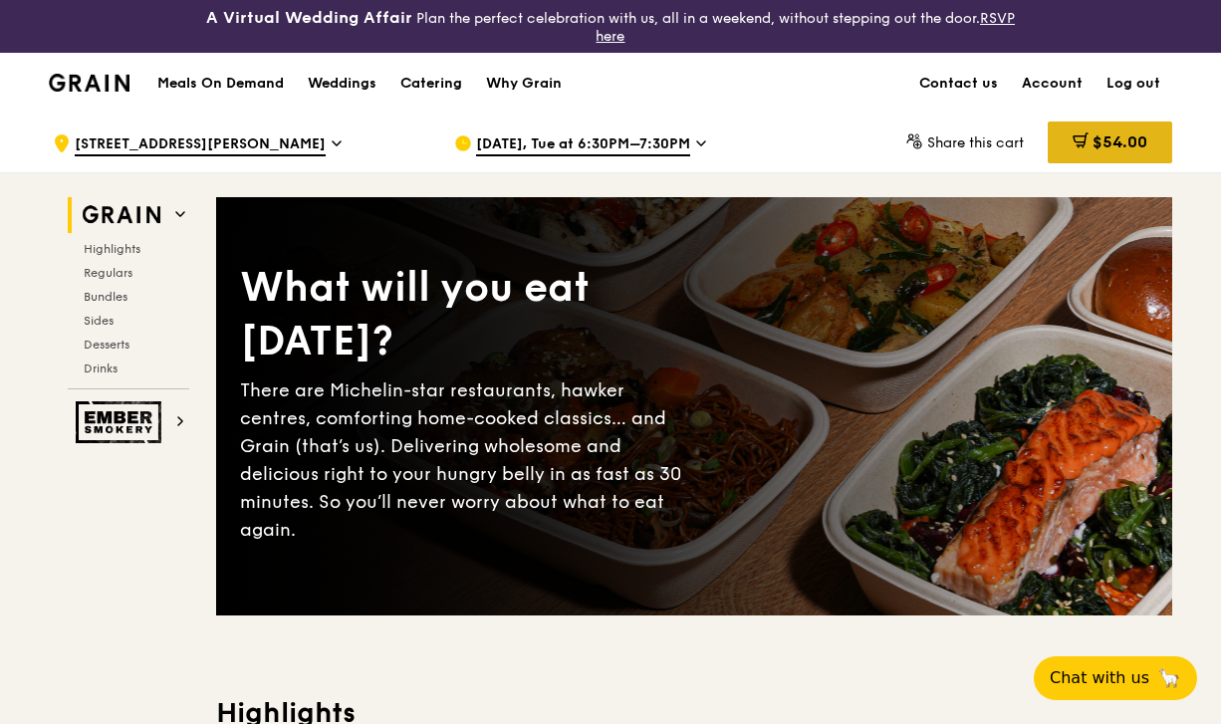
click at [1125, 136] on span "$54.00" at bounding box center [1119, 141] width 55 height 19
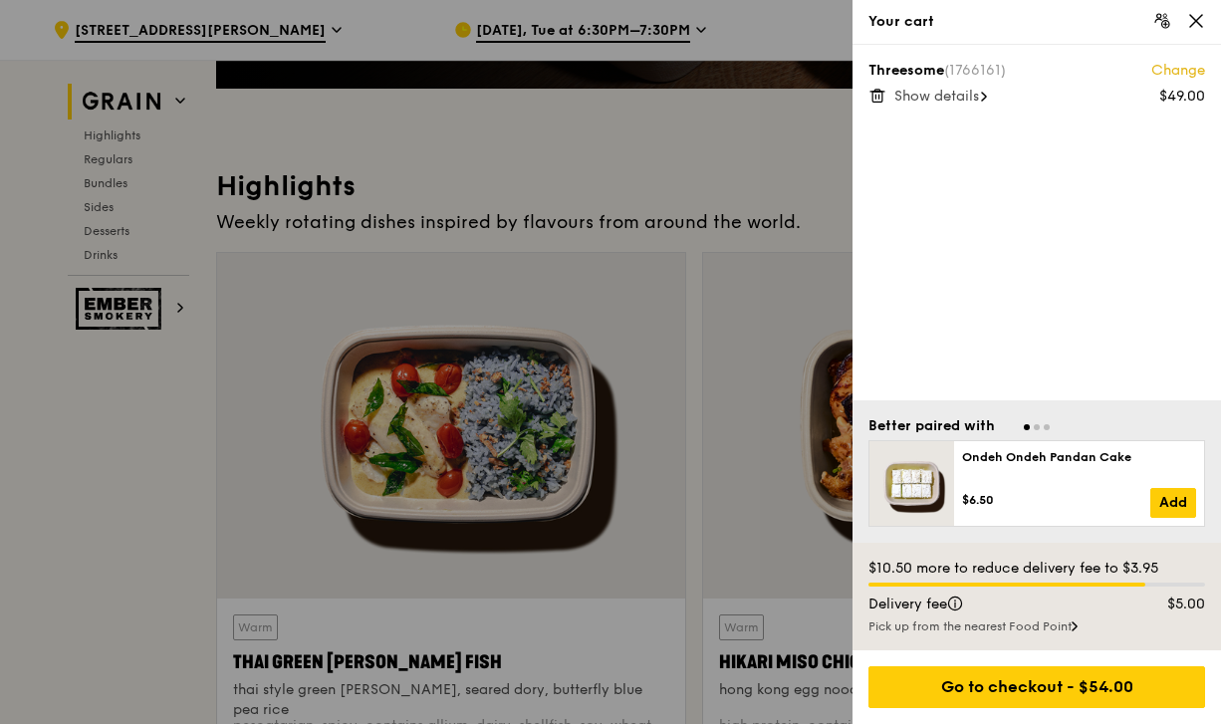
scroll to position [618, 0]
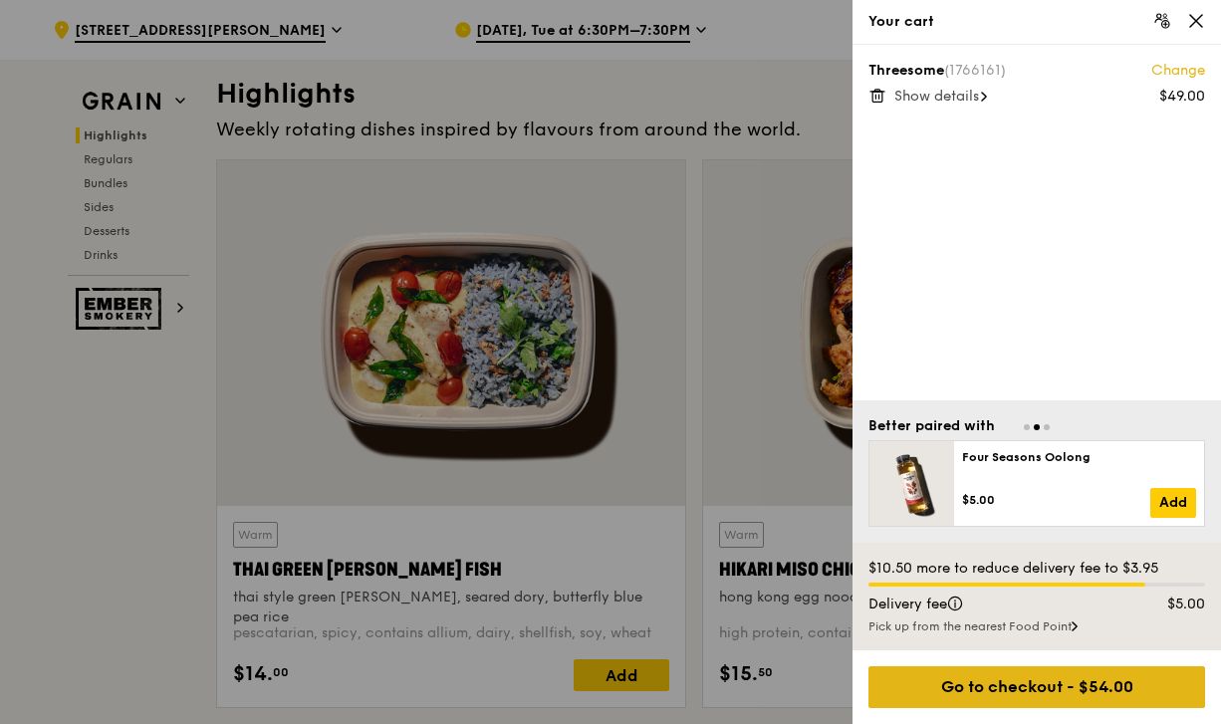
click at [1051, 680] on div "Go to checkout - $54.00" at bounding box center [1036, 687] width 337 height 42
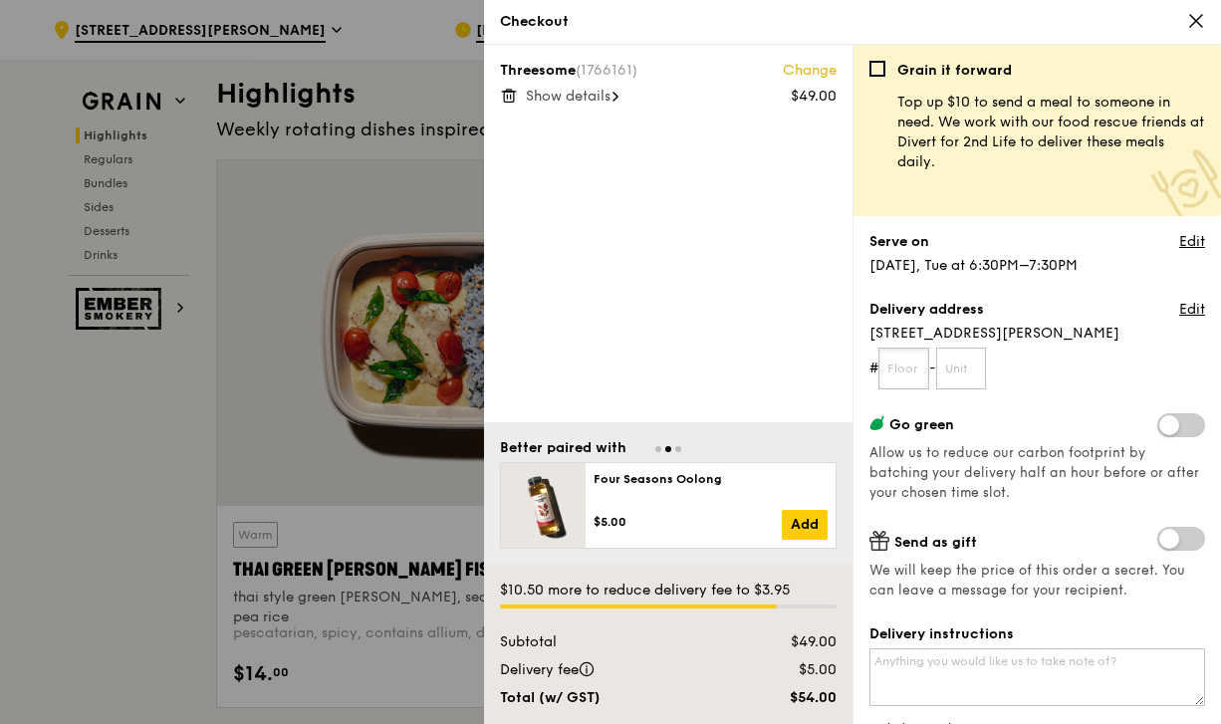
click at [913, 370] on input "text" at bounding box center [903, 369] width 51 height 42
type input "03"
click at [961, 358] on input "text" at bounding box center [961, 369] width 51 height 42
type input "10"
click at [1123, 357] on form "# 03 - 10" at bounding box center [1037, 369] width 336 height 42
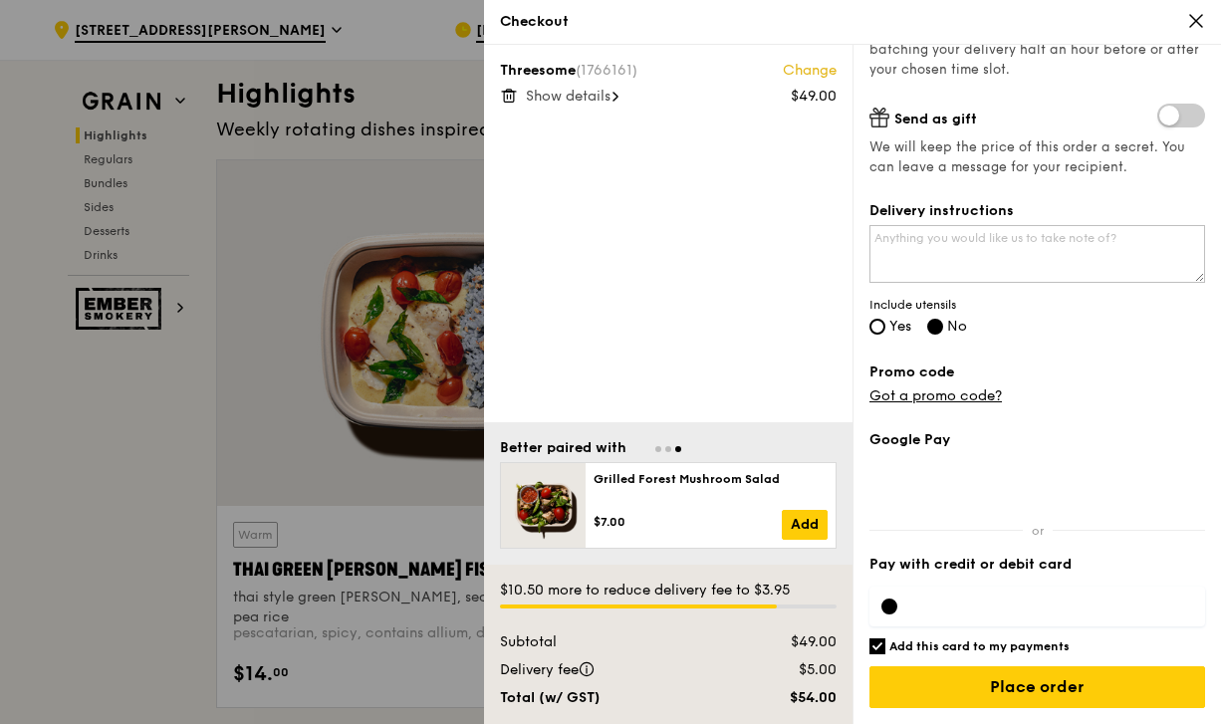
scroll to position [423, 0]
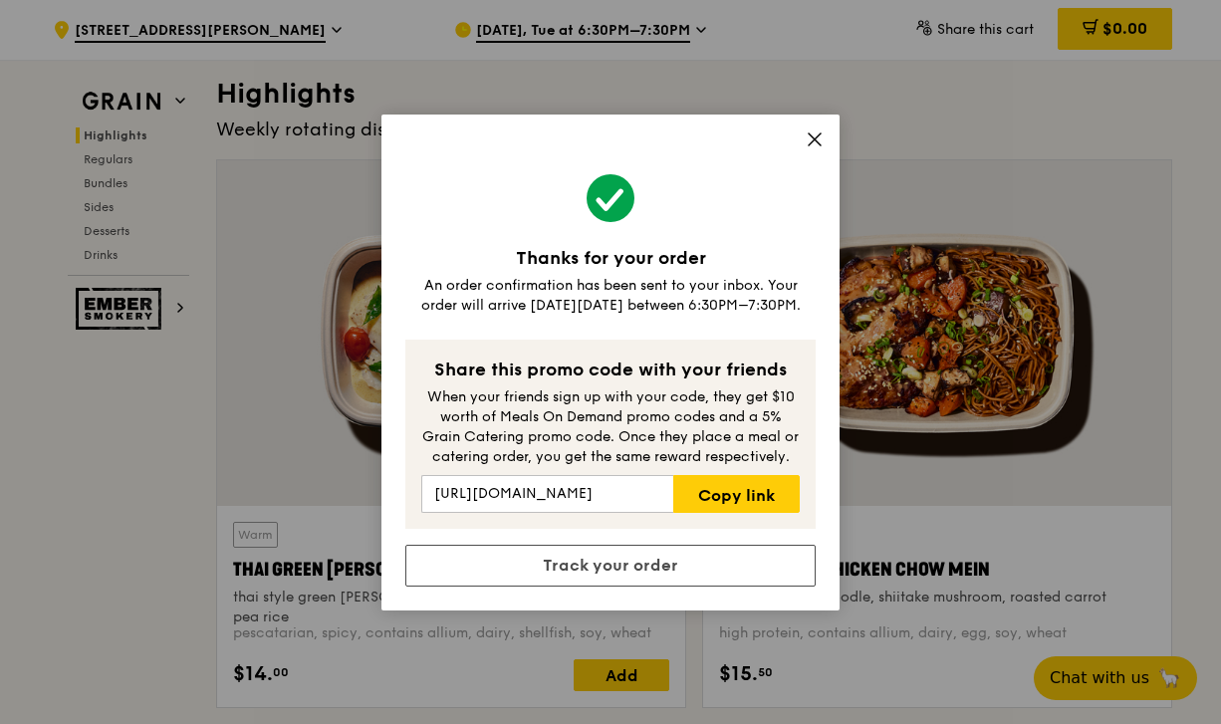
click at [817, 129] on div "Thanks for your order An order confirmation has been sent to your inbox. Your o…" at bounding box center [610, 363] width 458 height 496
click at [817, 146] on icon at bounding box center [815, 139] width 18 height 18
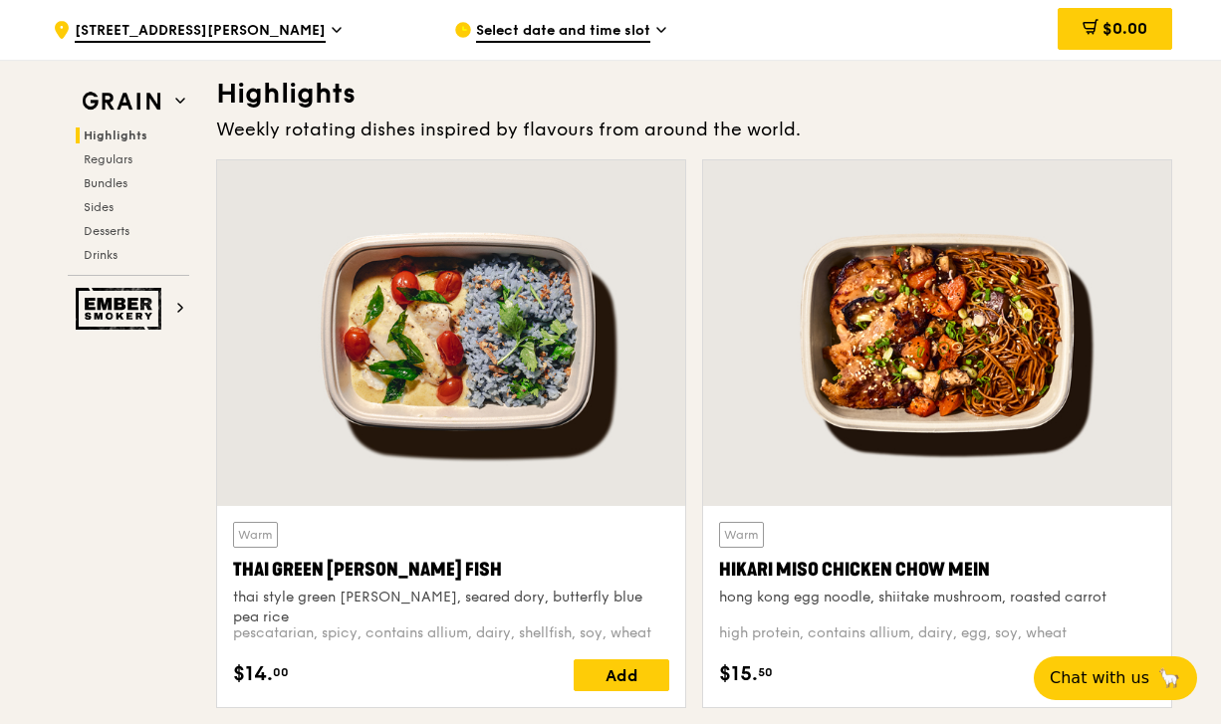
click at [613, 16] on div "Select date and time slot" at bounding box center [638, 30] width 369 height 60
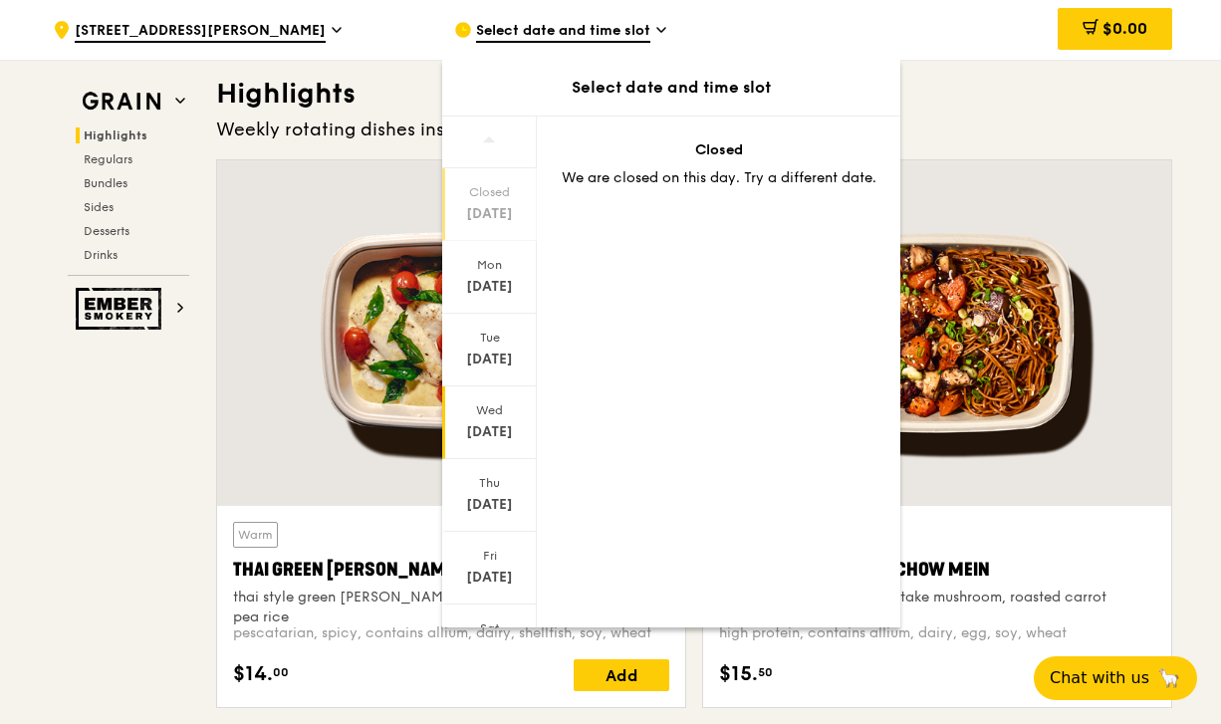
click at [509, 433] on div "[DATE]" at bounding box center [489, 432] width 89 height 20
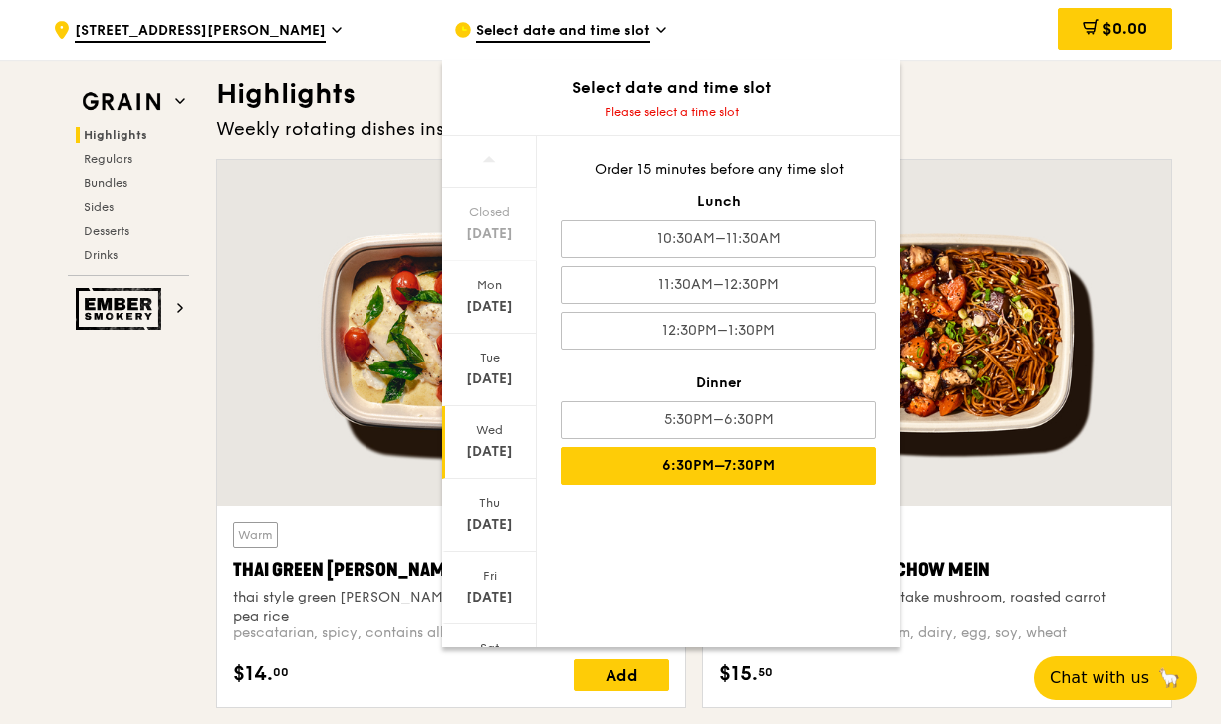
click at [768, 470] on div "6:30PM–7:30PM" at bounding box center [719, 466] width 316 height 38
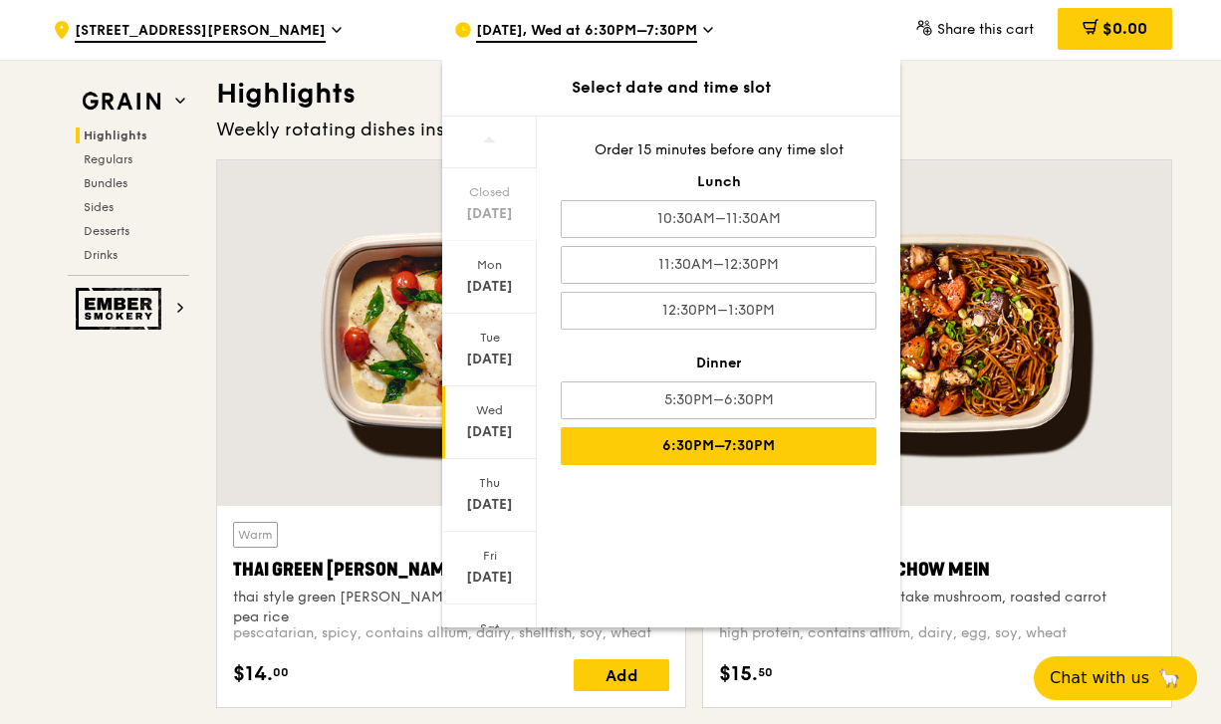
click at [933, 166] on div at bounding box center [937, 333] width 468 height 346
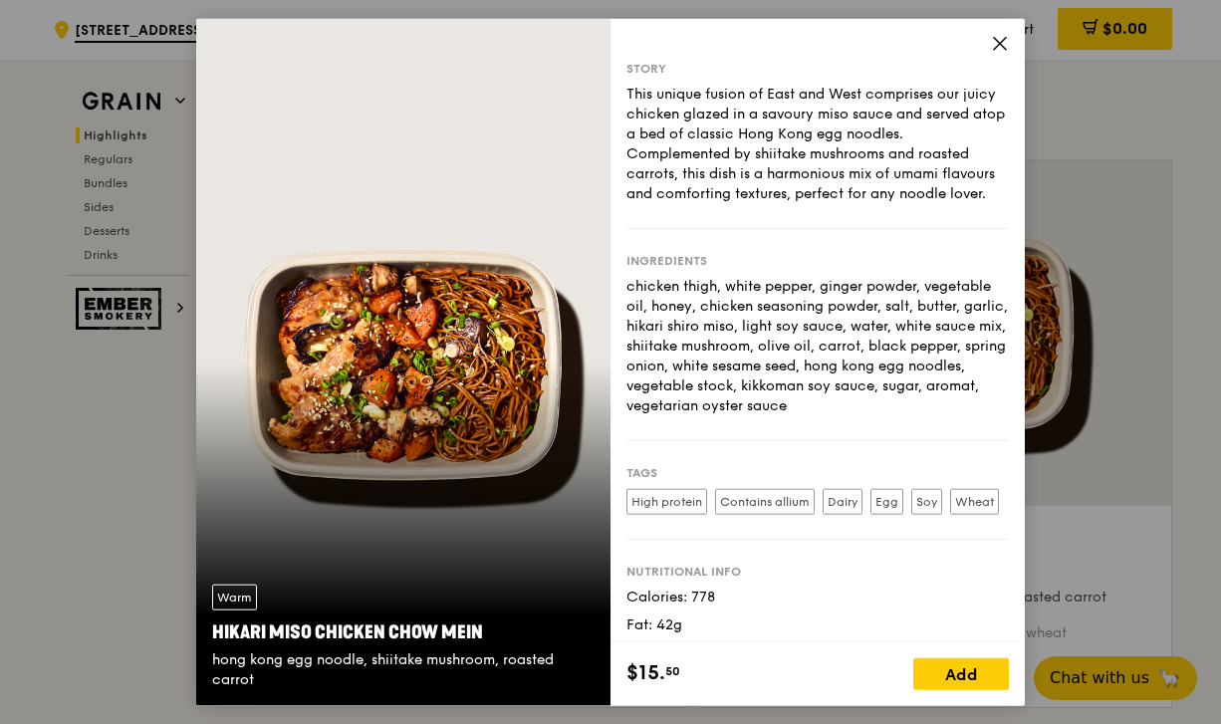
click at [1004, 37] on icon at bounding box center [1000, 43] width 18 height 18
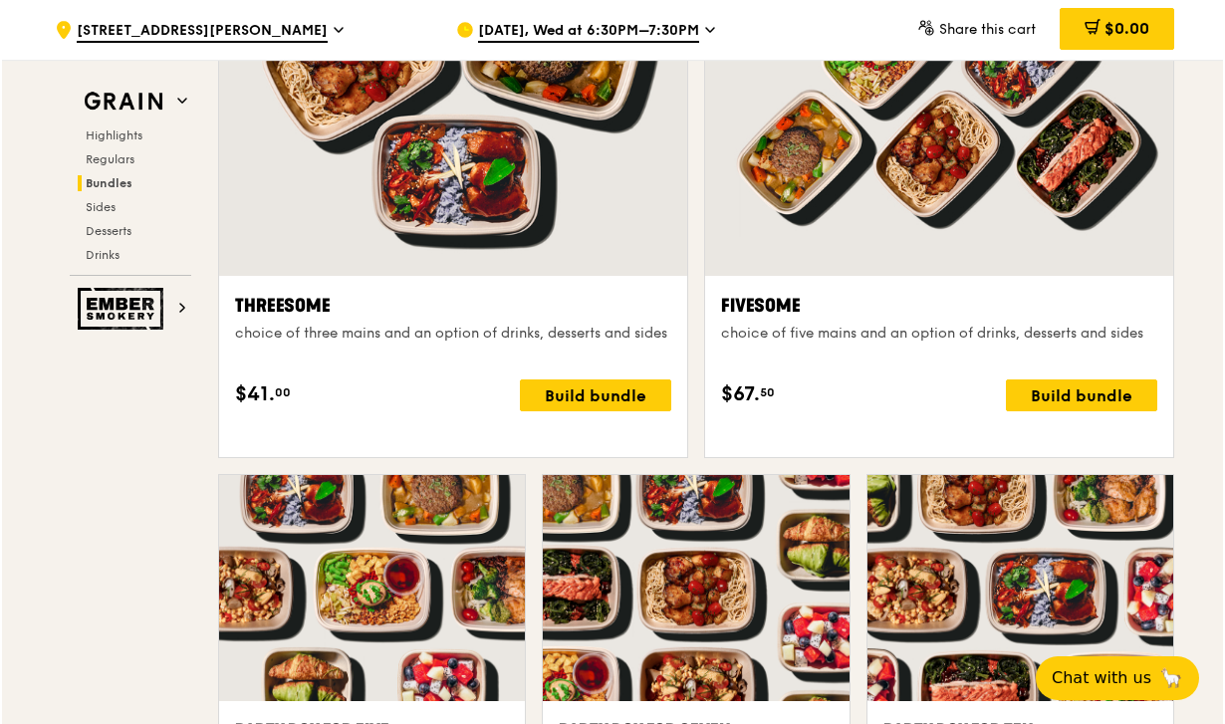
scroll to position [3661, 0]
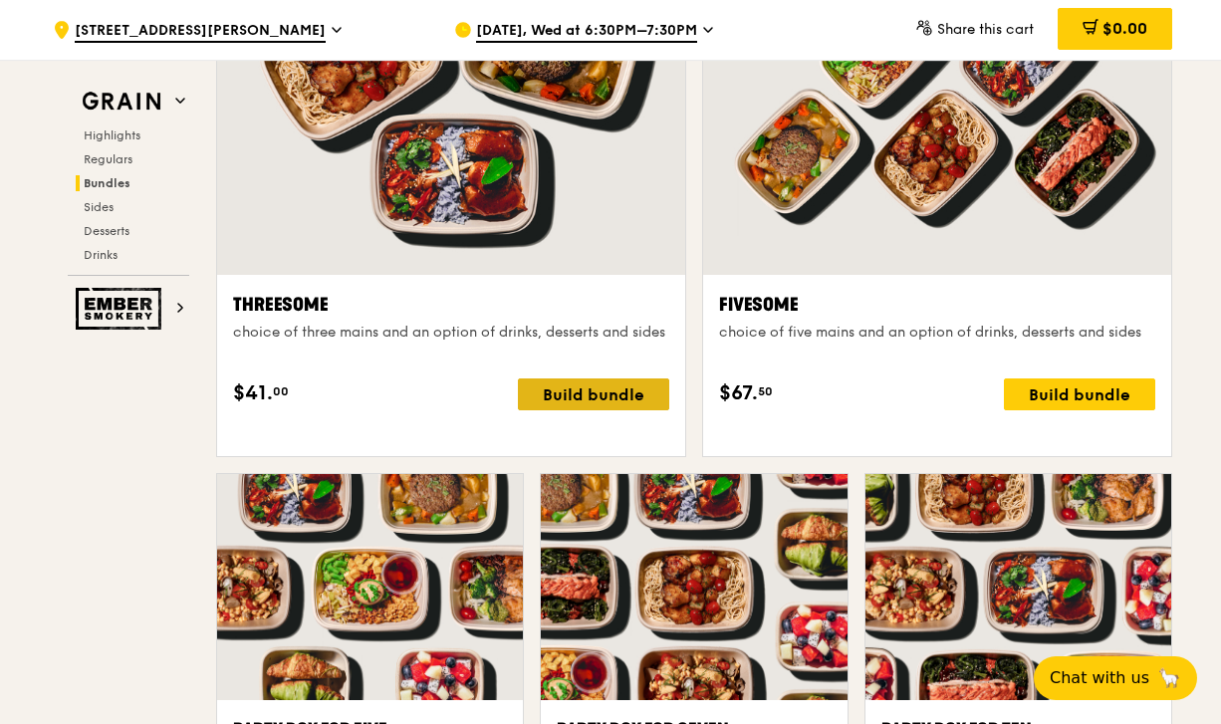
click at [580, 410] on div "Build bundle" at bounding box center [593, 394] width 151 height 32
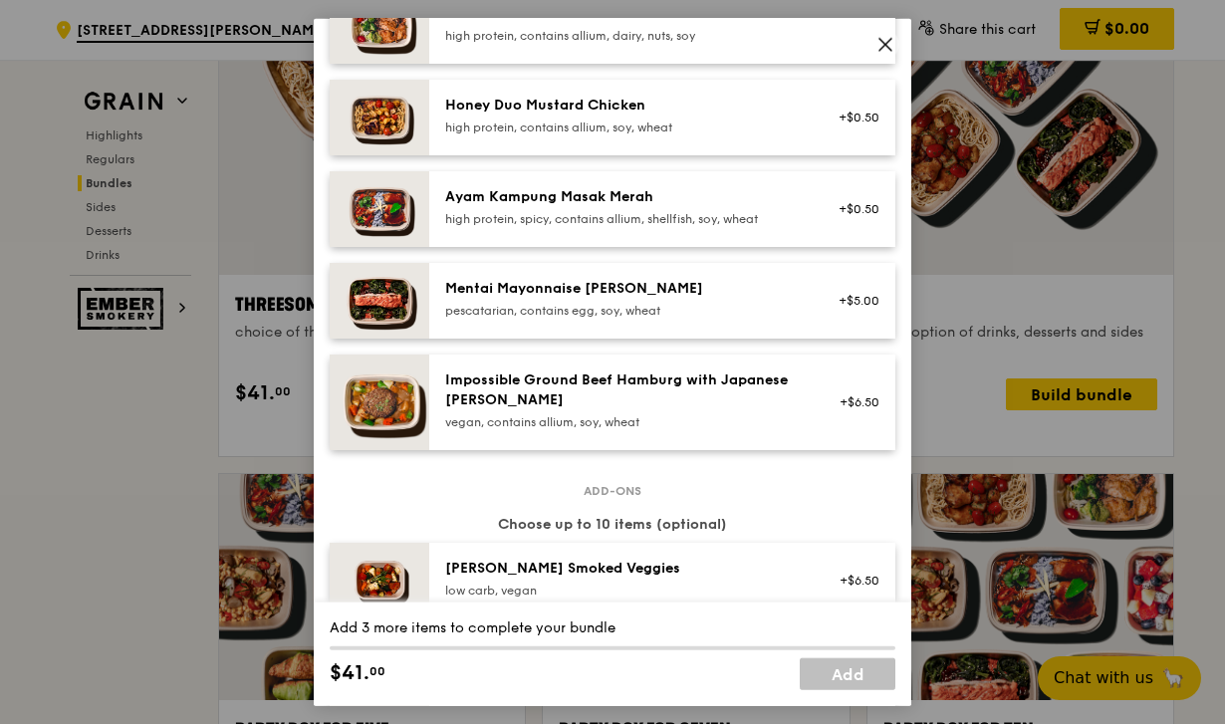
scroll to position [603, 0]
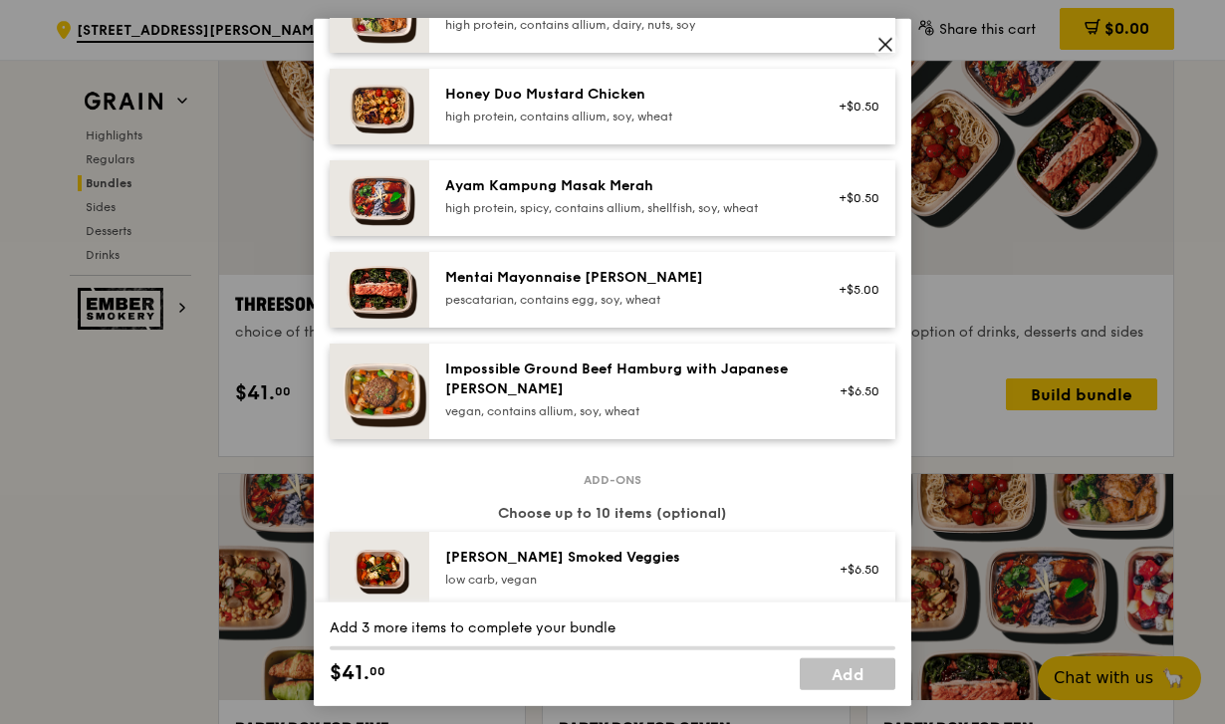
click at [680, 418] on div "vegan, contains allium, soy, wheat" at bounding box center [624, 410] width 358 height 16
click at [640, 307] on div "Mentai Mayonnaise Aburi Salmon pescatarian, contains egg, soy, wheat" at bounding box center [624, 287] width 358 height 40
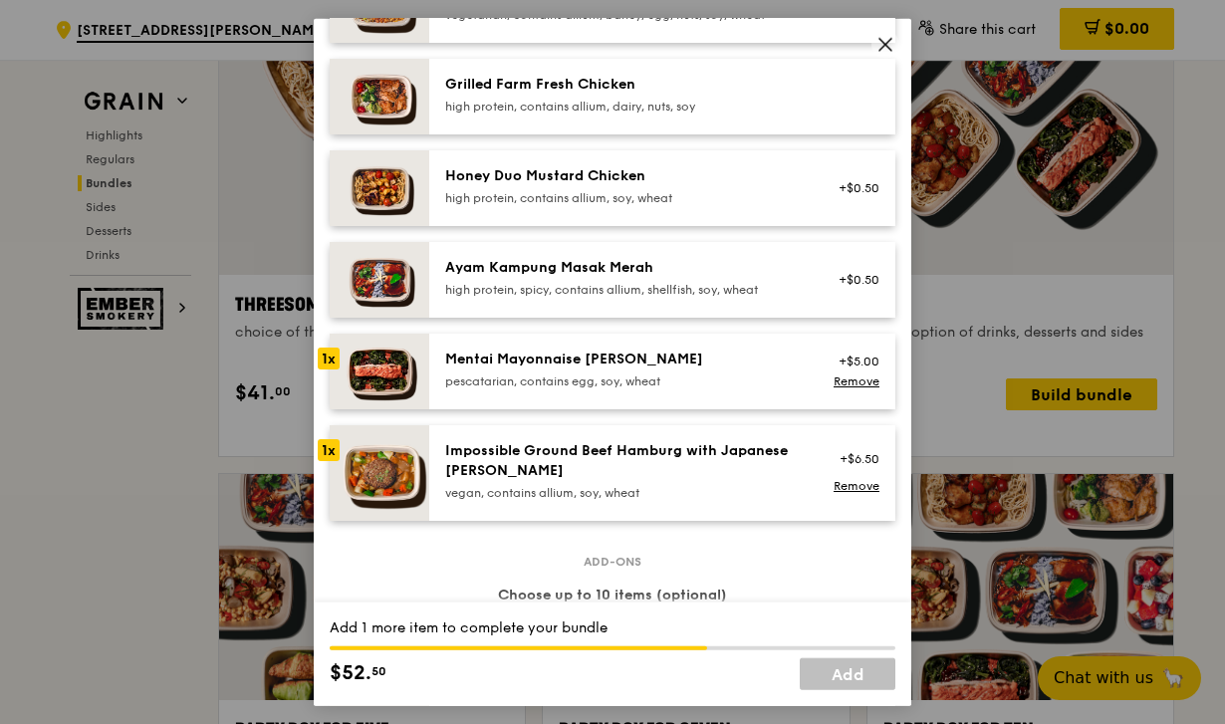
scroll to position [525, 0]
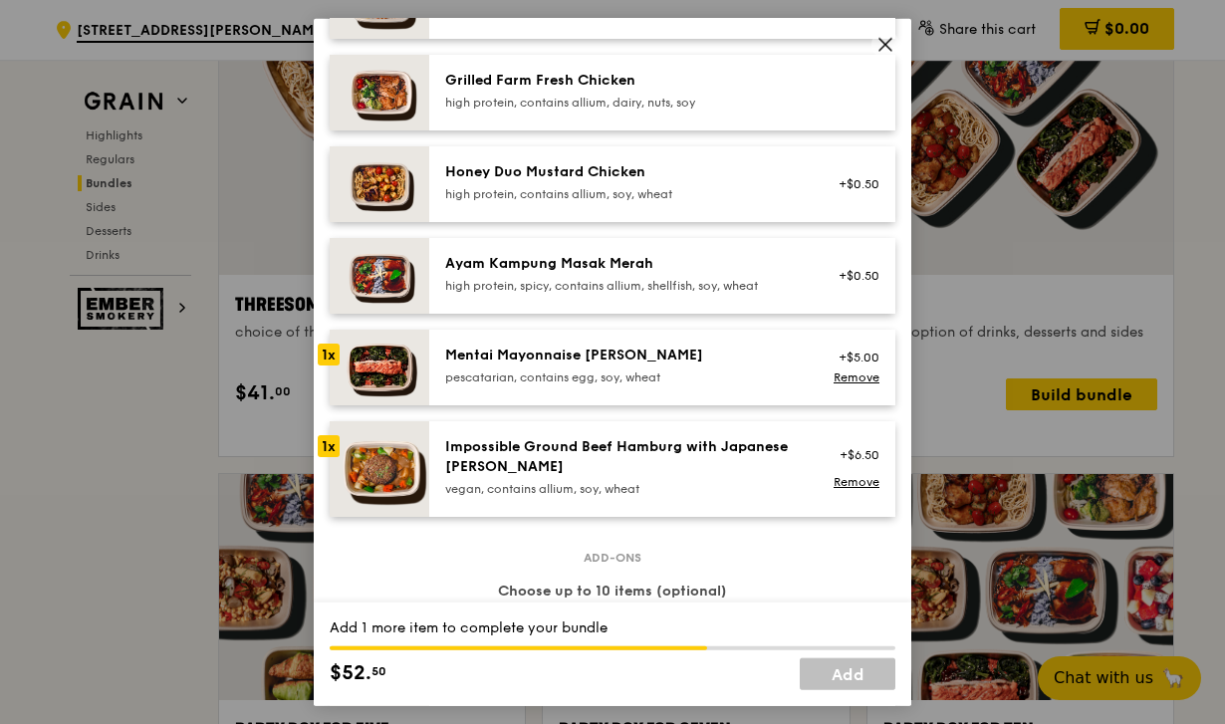
click at [672, 364] on div "Mentai Mayonnaise [PERSON_NAME]" at bounding box center [624, 355] width 358 height 20
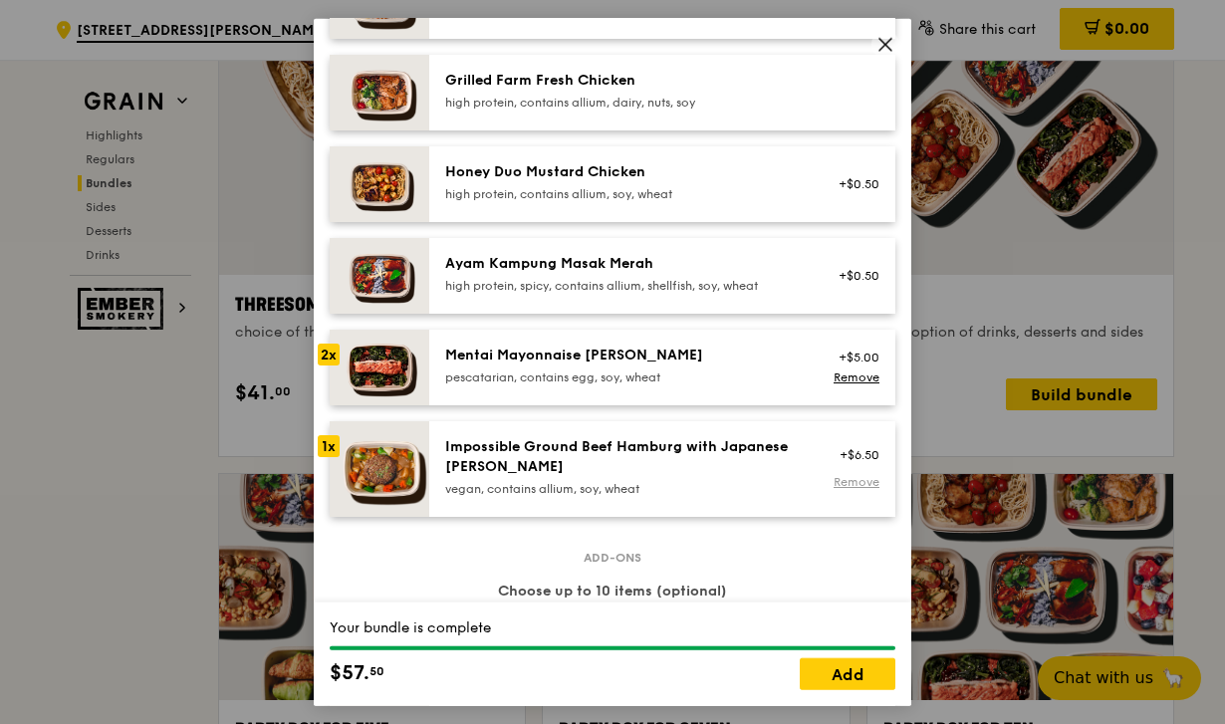
click at [863, 488] on link "Remove" at bounding box center [857, 481] width 46 height 14
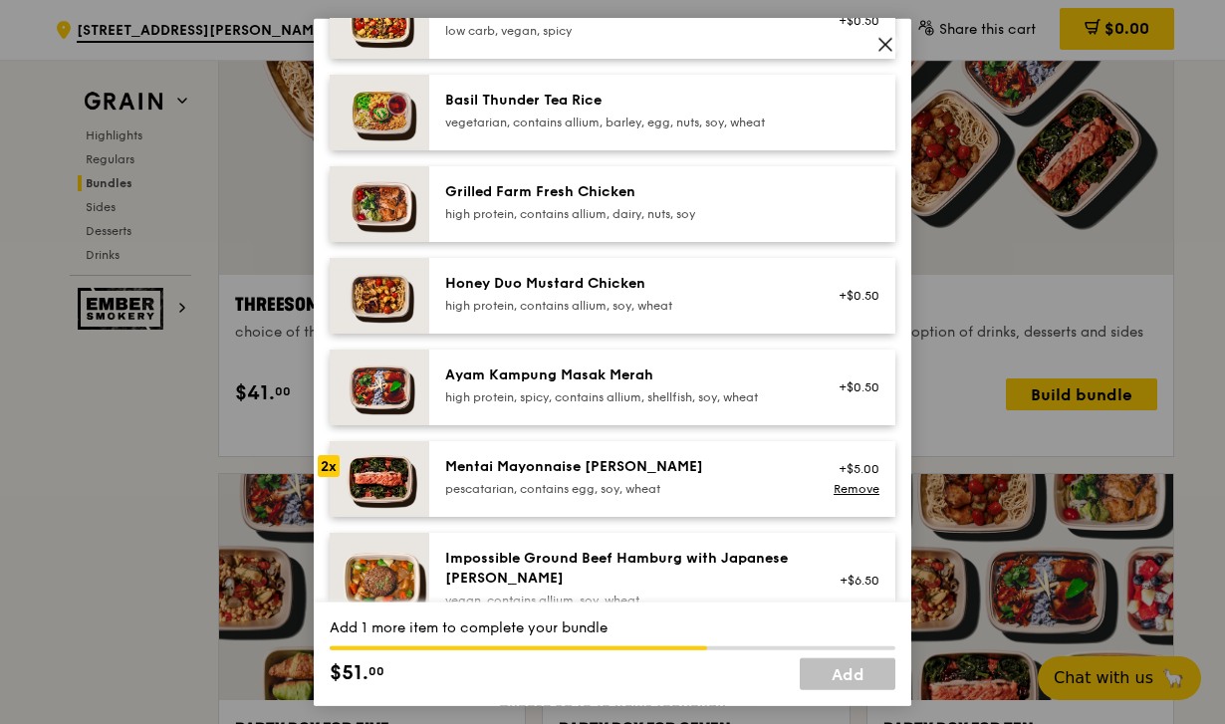
scroll to position [416, 0]
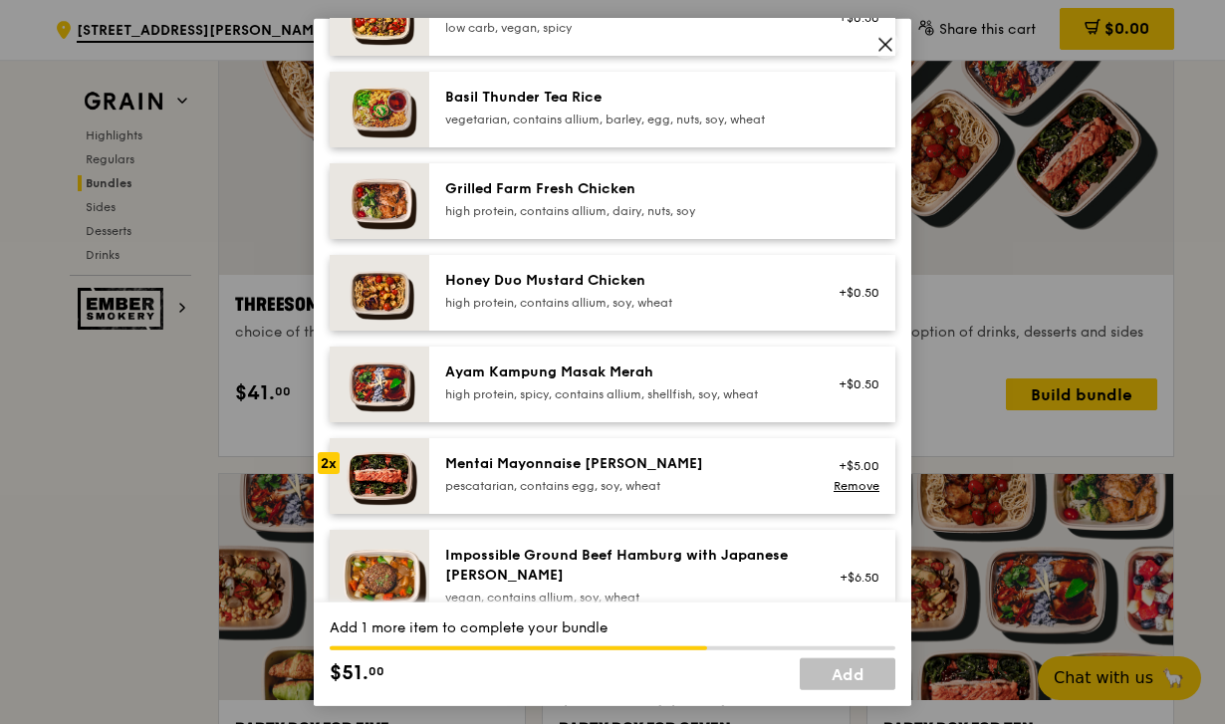
click at [634, 387] on div "Ayam Kampung Masak Merah high protein, spicy, contains allium, shellfish, soy, …" at bounding box center [662, 384] width 466 height 76
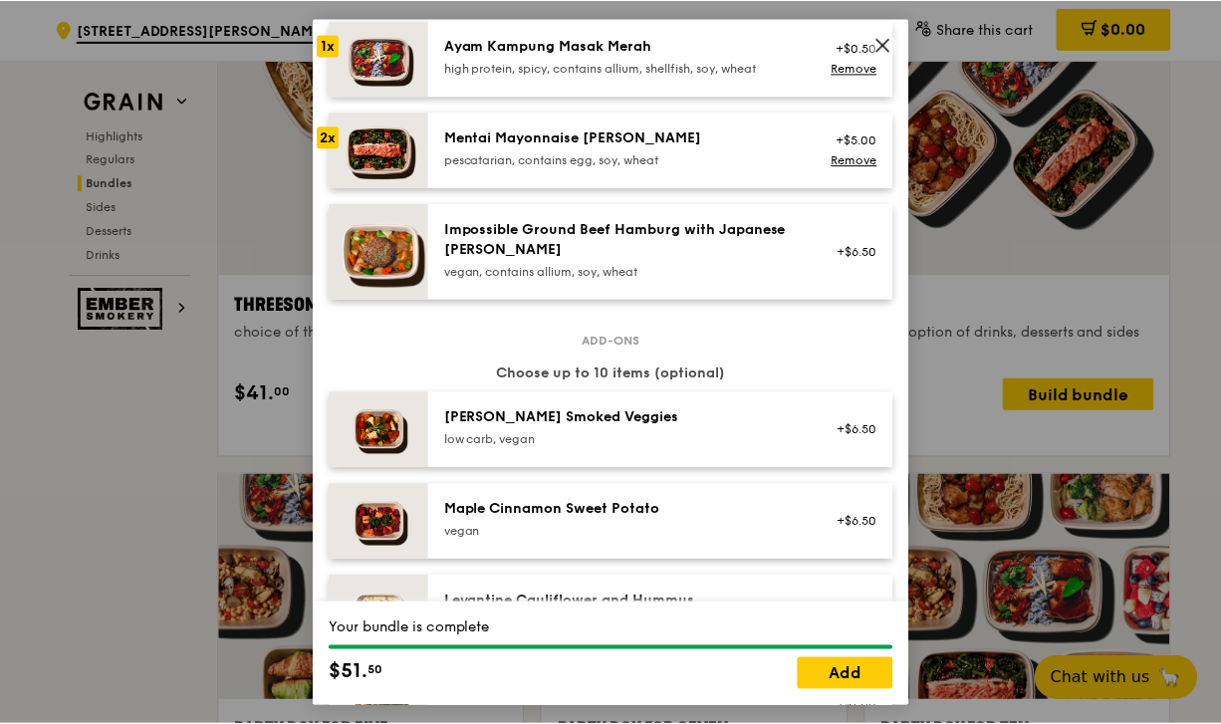
scroll to position [725, 0]
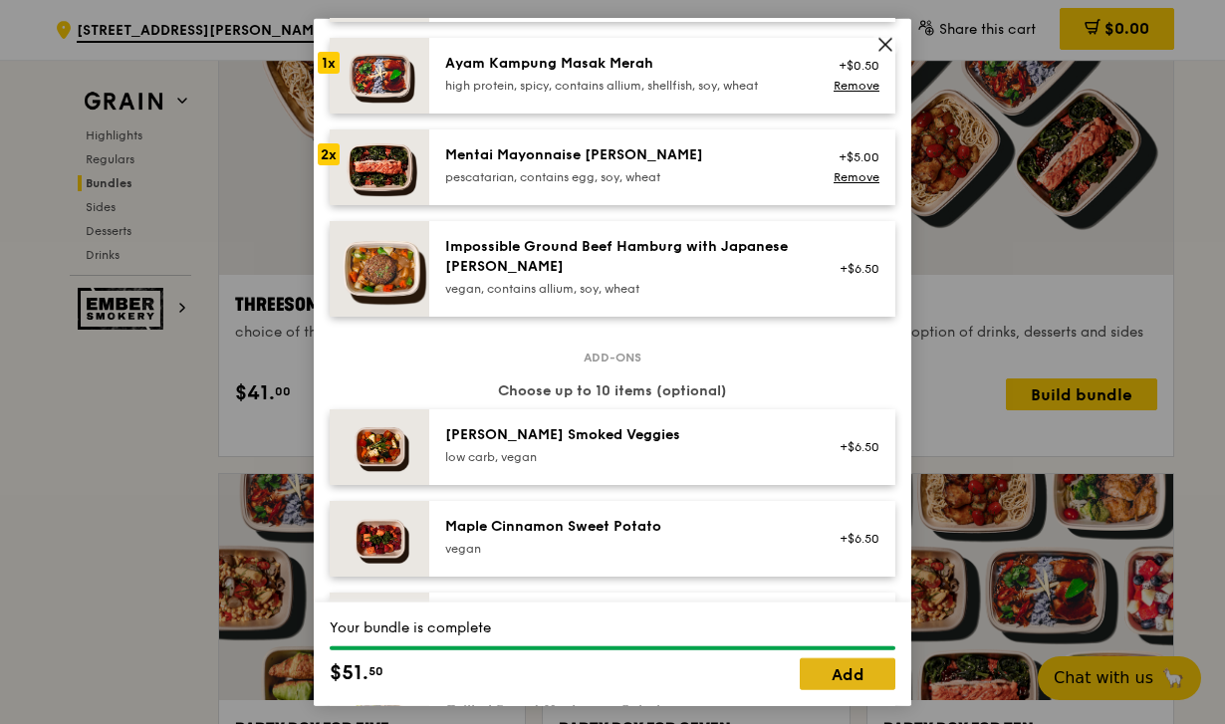
click at [843, 669] on link "Add" at bounding box center [848, 674] width 96 height 32
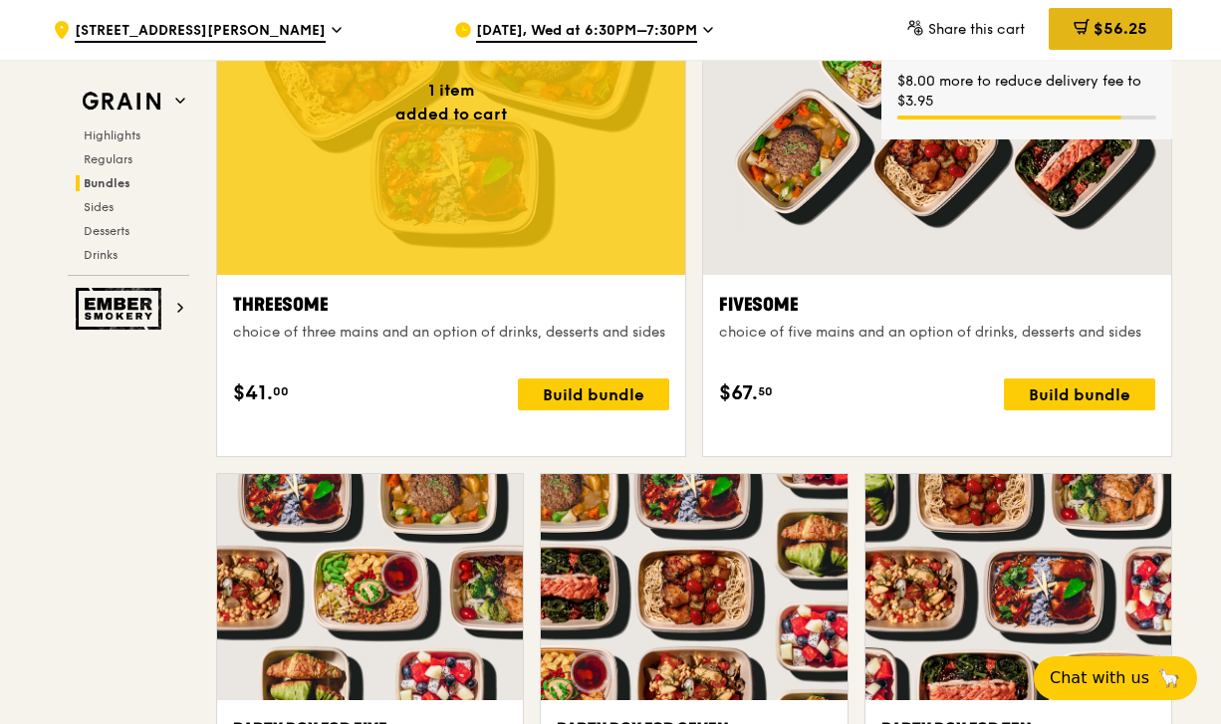
click at [1118, 34] on span "$56.25" at bounding box center [1120, 28] width 54 height 19
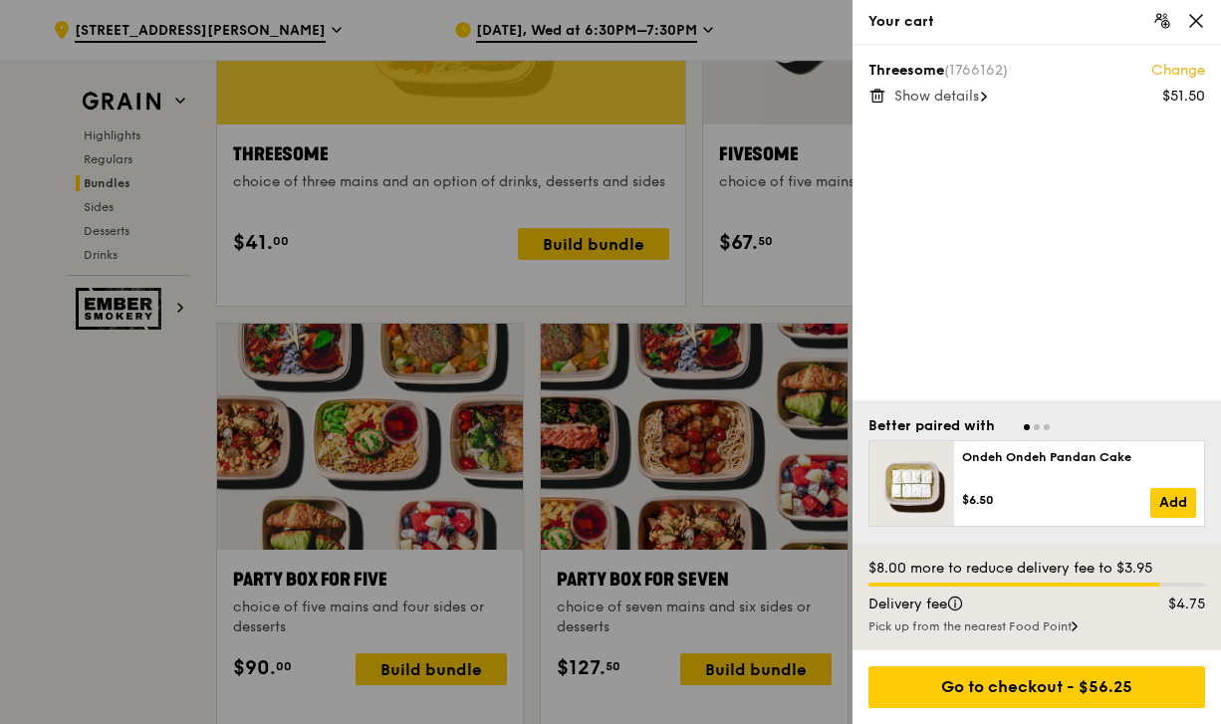
scroll to position [3814, 0]
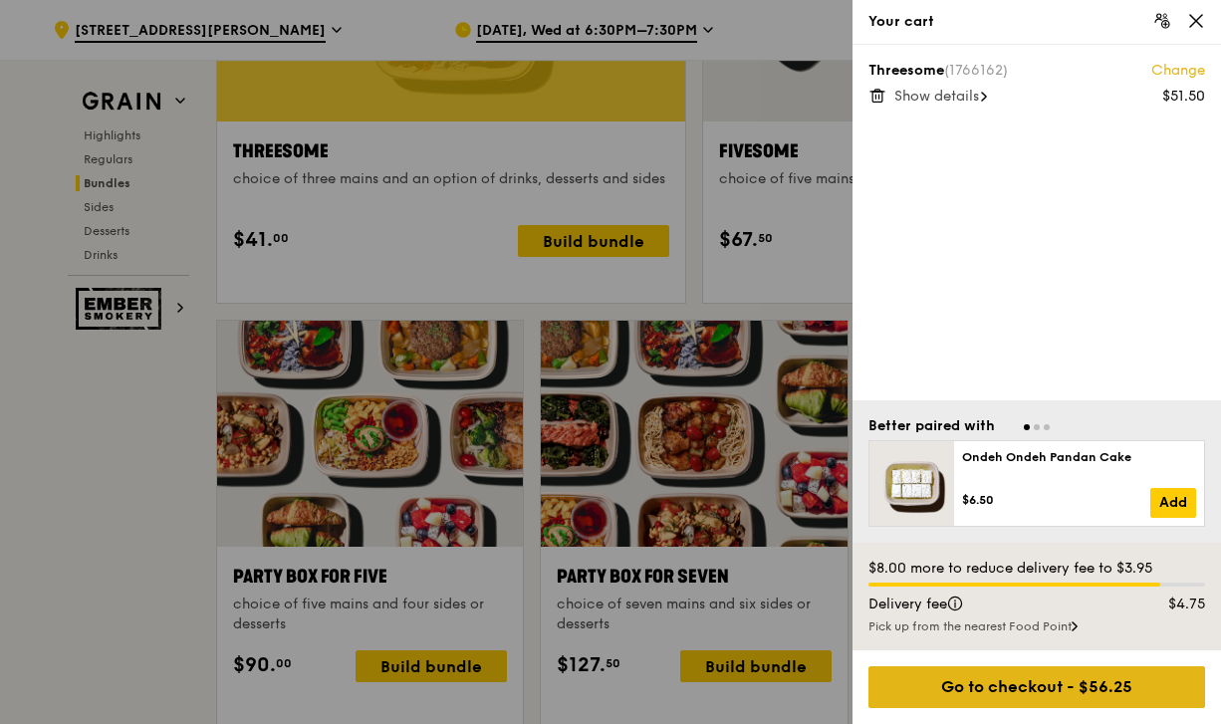
click at [1069, 679] on div "Go to checkout - $56.25" at bounding box center [1036, 687] width 337 height 42
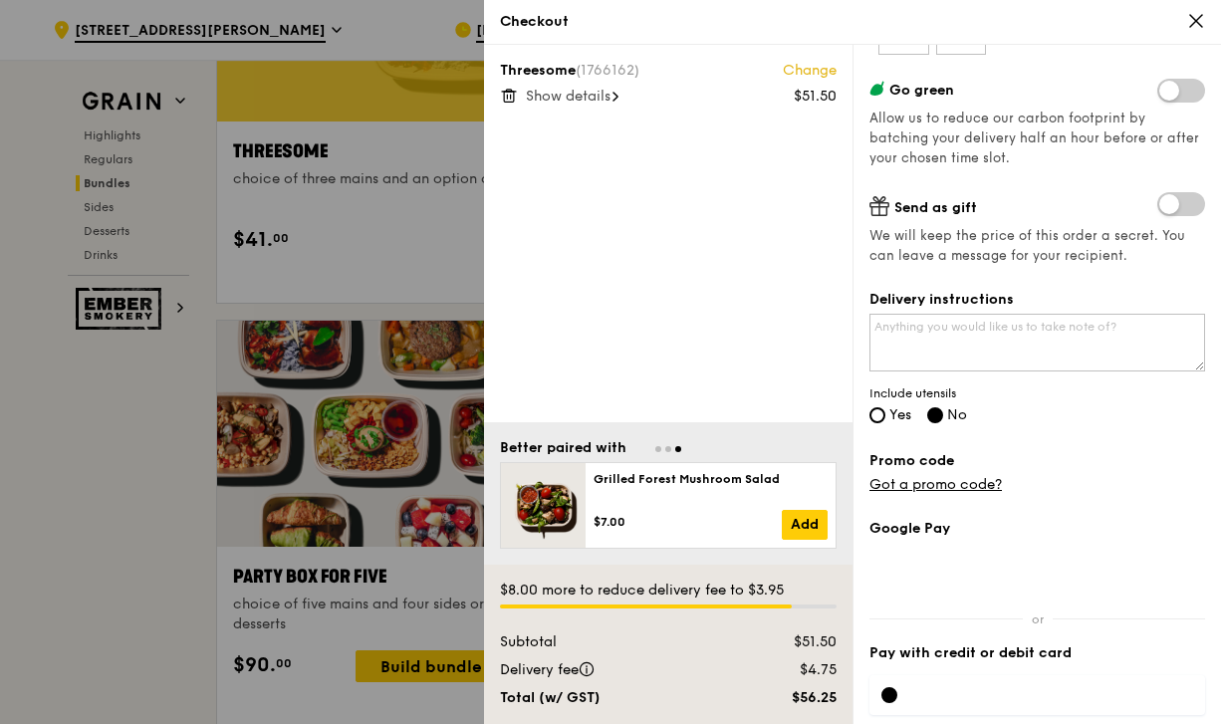
scroll to position [336, 0]
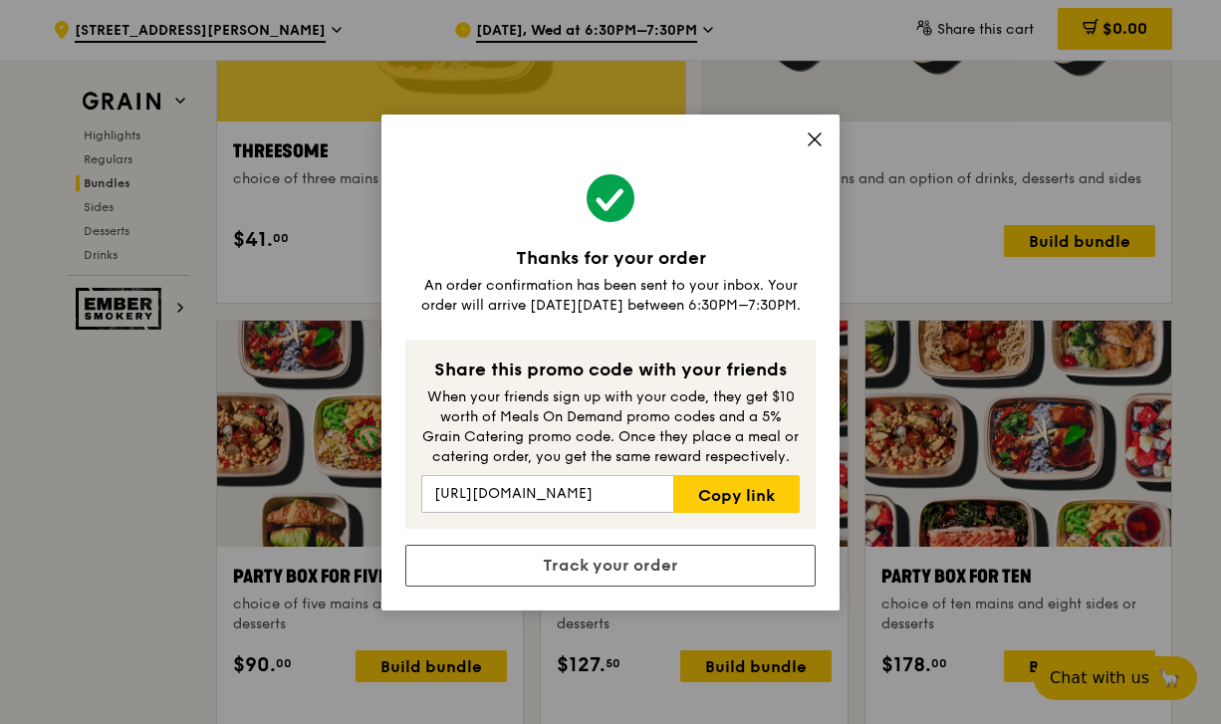
click at [813, 142] on icon at bounding box center [815, 139] width 18 height 18
